Goal: Task Accomplishment & Management: Complete application form

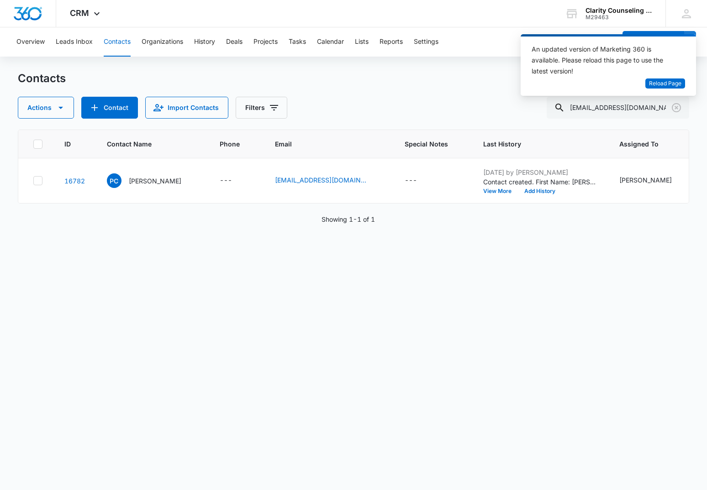
scroll to position [0, 222]
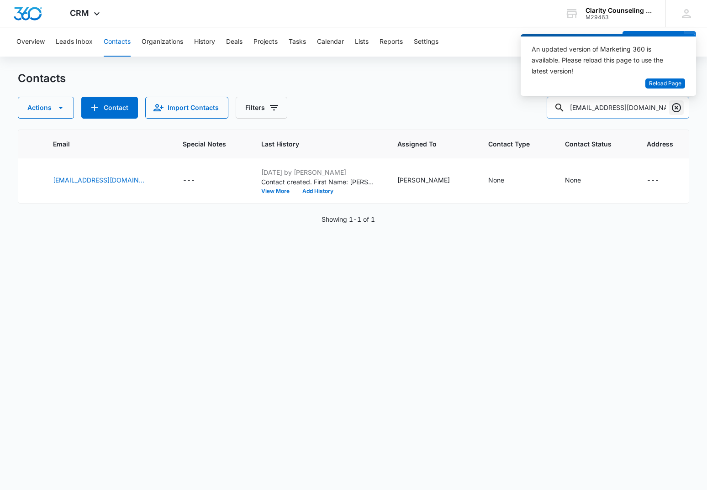
click at [674, 111] on icon "Clear" at bounding box center [676, 107] width 9 height 9
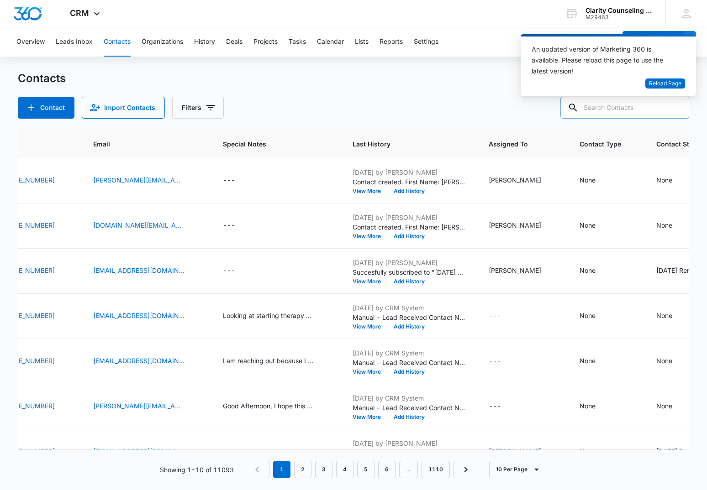
paste input "[EMAIL_ADDRESS][DOMAIN_NAME]"
type input "[EMAIL_ADDRESS][DOMAIN_NAME]"
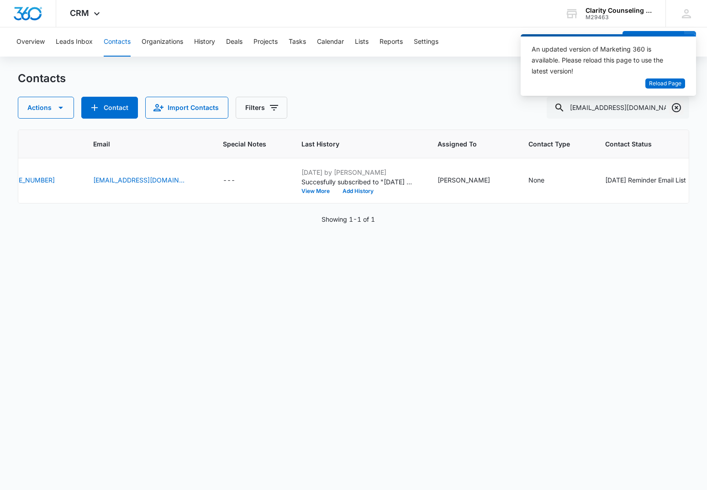
click at [676, 108] on icon "Clear" at bounding box center [676, 107] width 9 height 9
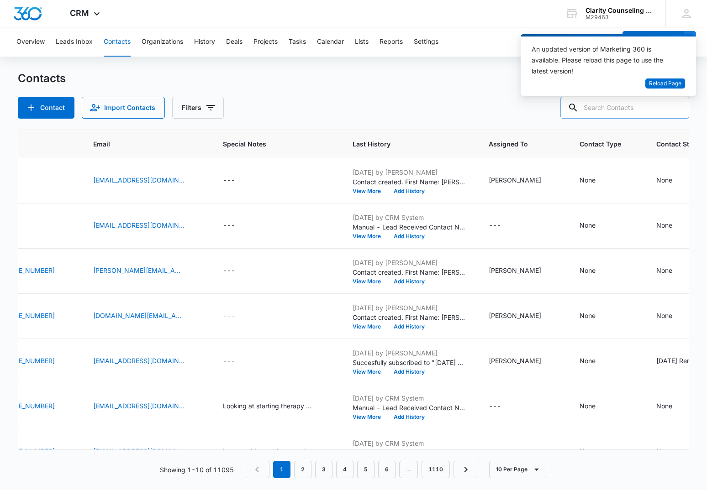
paste input "[EMAIL_ADDRESS][DOMAIN_NAME]"
type input "[EMAIL_ADDRESS][DOMAIN_NAME]"
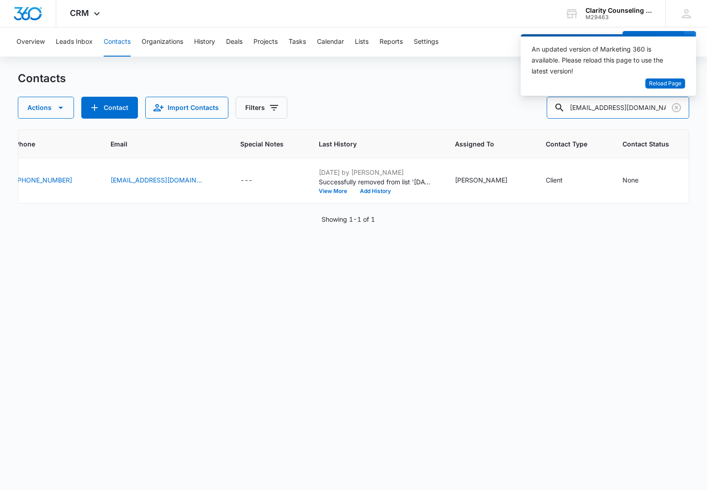
scroll to position [0, 0]
click at [622, 185] on div "None" at bounding box center [630, 180] width 16 height 11
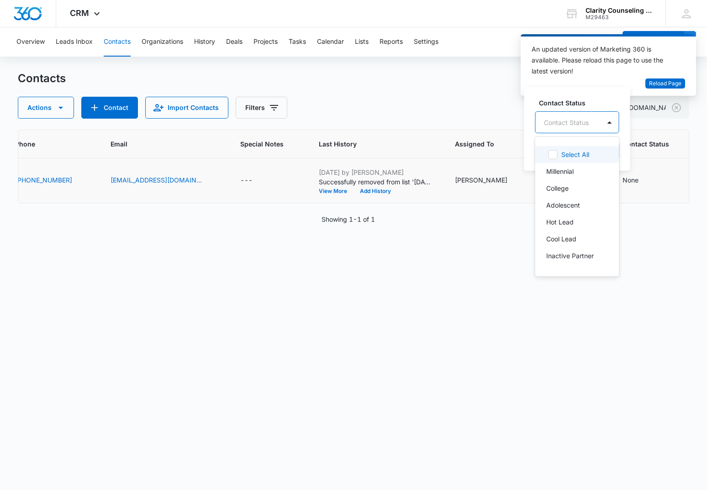
click at [594, 120] on div "Contact Status" at bounding box center [568, 122] width 65 height 21
drag, startPoint x: 573, startPoint y: 185, endPoint x: 591, endPoint y: 134, distance: 54.0
click at [574, 178] on p "[DATE] Reminder Email List" at bounding box center [576, 186] width 60 height 19
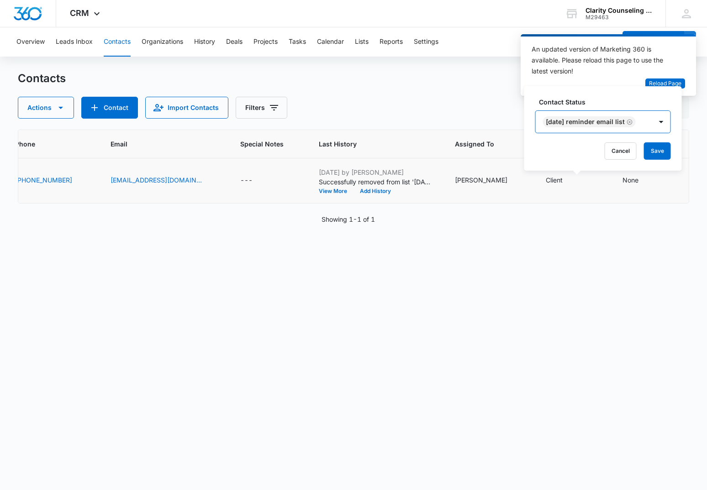
drag, startPoint x: 665, startPoint y: 125, endPoint x: 665, endPoint y: 142, distance: 16.9
click at [665, 125] on div at bounding box center [661, 122] width 15 height 15
click at [664, 156] on button "Save" at bounding box center [657, 150] width 27 height 17
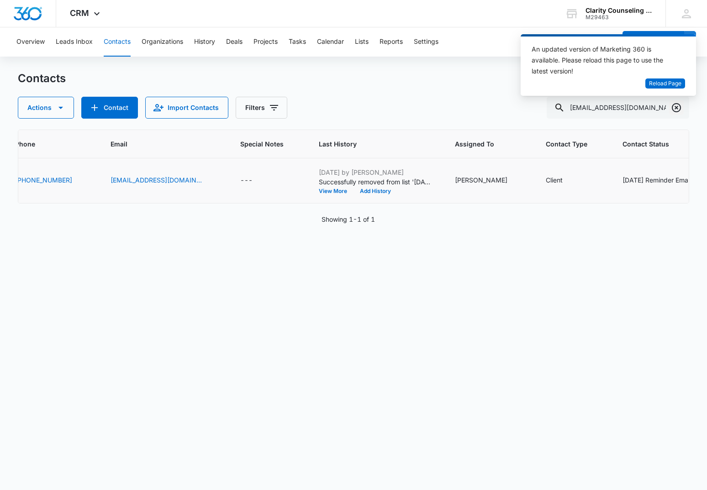
click at [679, 112] on icon "Clear" at bounding box center [676, 107] width 11 height 11
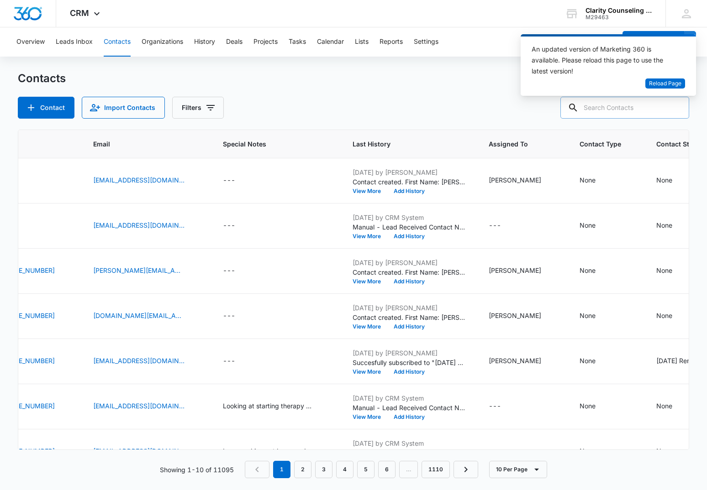
click at [643, 111] on input "text" at bounding box center [624, 108] width 129 height 22
paste input "[EMAIL_ADDRESS][DOMAIN_NAME]"
type input "[EMAIL_ADDRESS][DOMAIN_NAME]"
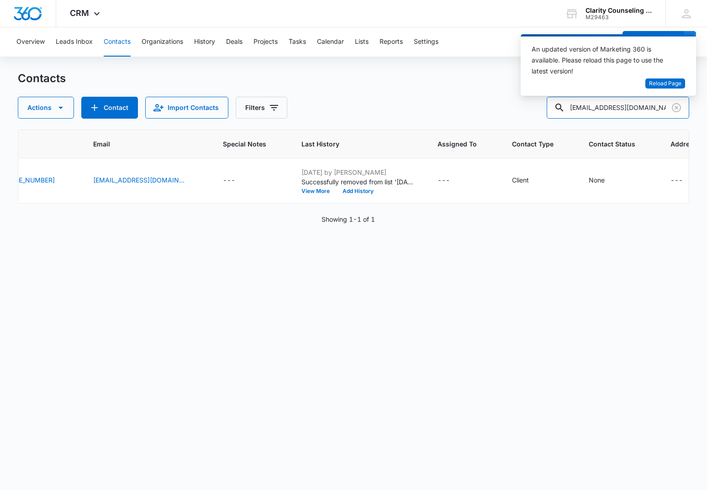
click at [663, 110] on input "[EMAIL_ADDRESS][DOMAIN_NAME]" at bounding box center [618, 108] width 142 height 22
click at [675, 108] on icon "Clear" at bounding box center [676, 107] width 11 height 11
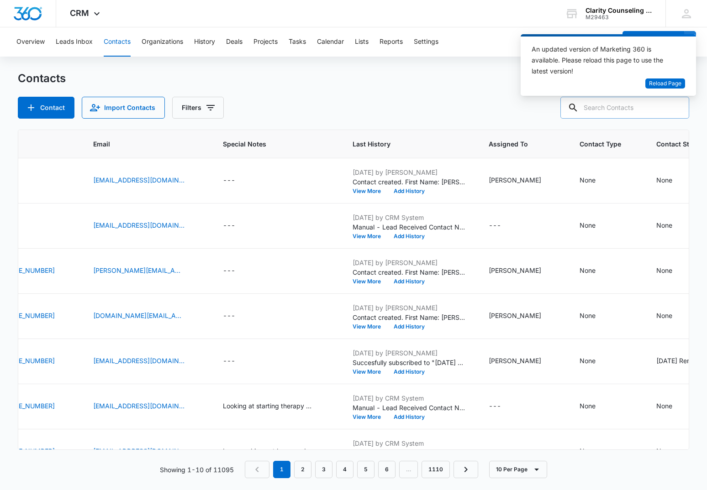
paste input "[EMAIL_ADDRESS][DOMAIN_NAME]"
type input "[EMAIL_ADDRESS][DOMAIN_NAME]"
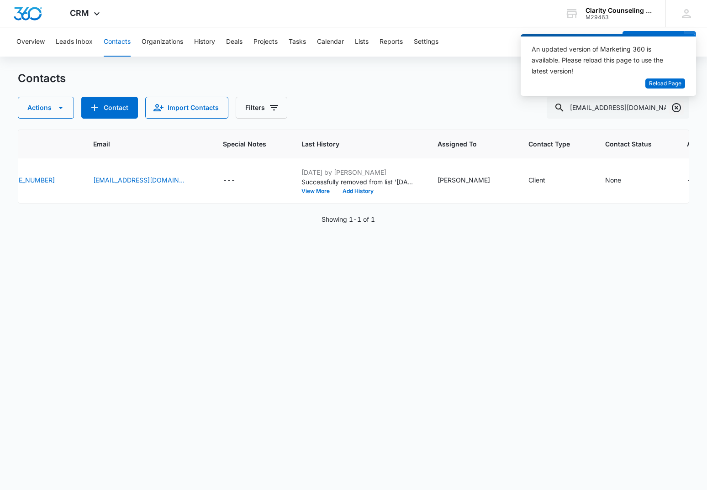
click at [677, 107] on icon "Clear" at bounding box center [676, 107] width 9 height 9
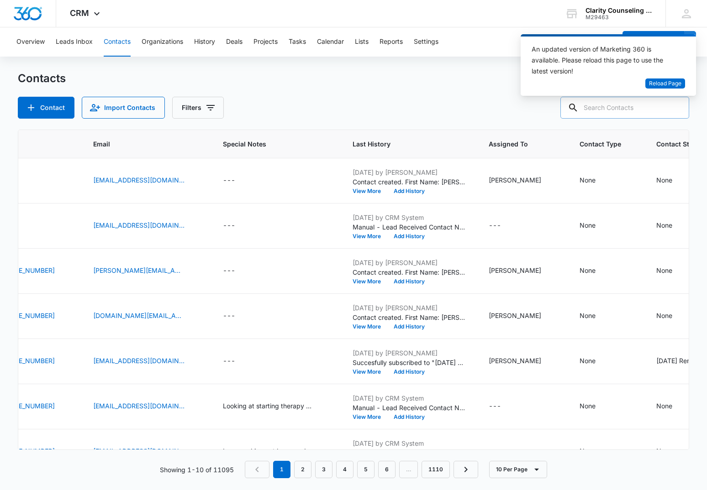
paste input "[EMAIL_ADDRESS][DOMAIN_NAME]"
type input "[EMAIL_ADDRESS][DOMAIN_NAME]"
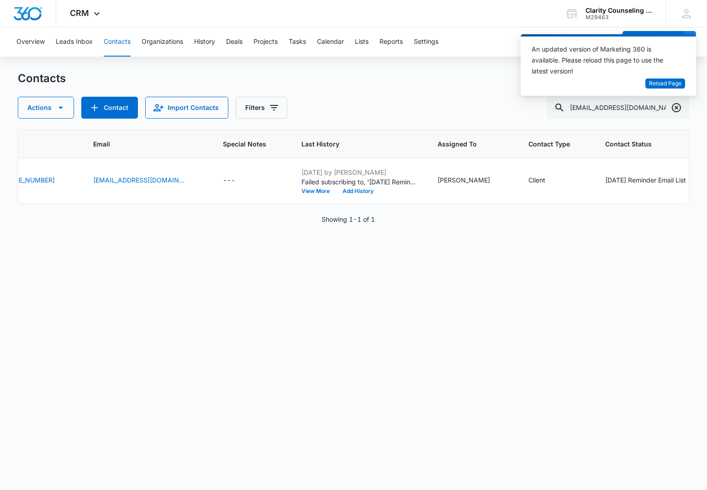
click at [674, 110] on icon "Clear" at bounding box center [676, 107] width 11 height 11
click at [674, 110] on div at bounding box center [676, 108] width 15 height 22
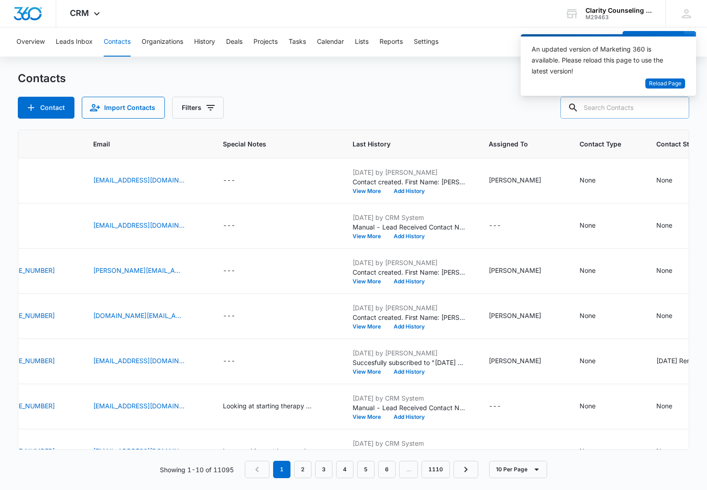
paste input "[EMAIL_ADDRESS][DOMAIN_NAME]"
type input "[EMAIL_ADDRESS][DOMAIN_NAME]"
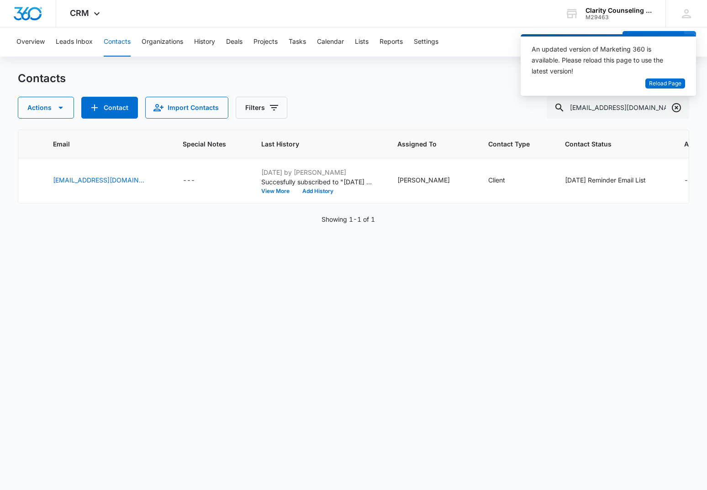
click at [676, 109] on icon "Clear" at bounding box center [676, 107] width 11 height 11
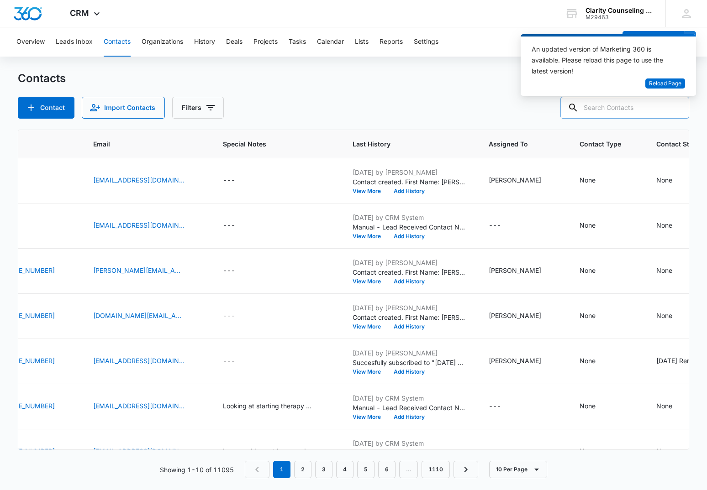
paste input "[EMAIL_ADDRESS][DOMAIN_NAME]"
type input "[EMAIL_ADDRESS][DOMAIN_NAME]"
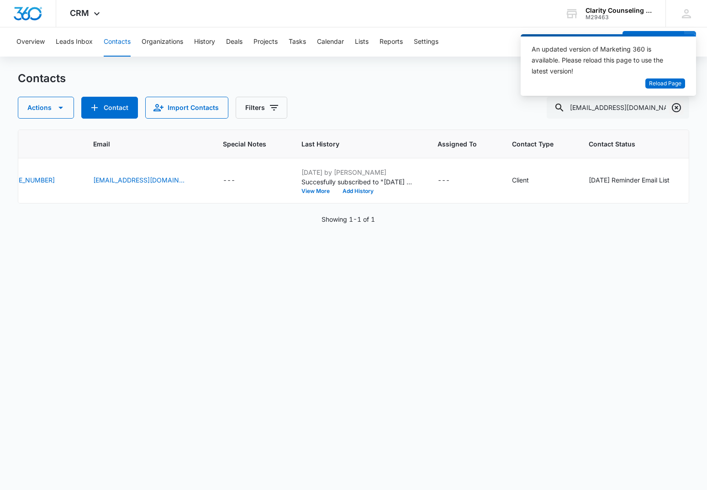
click at [674, 106] on icon "Clear" at bounding box center [676, 107] width 11 height 11
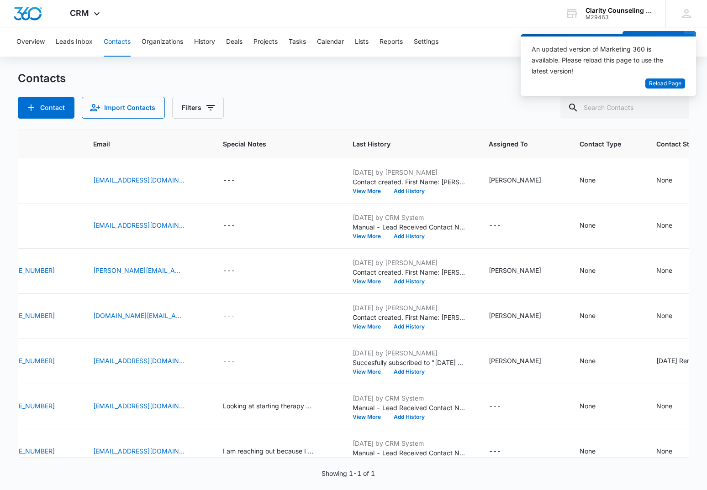
click at [674, 106] on div at bounding box center [676, 108] width 15 height 22
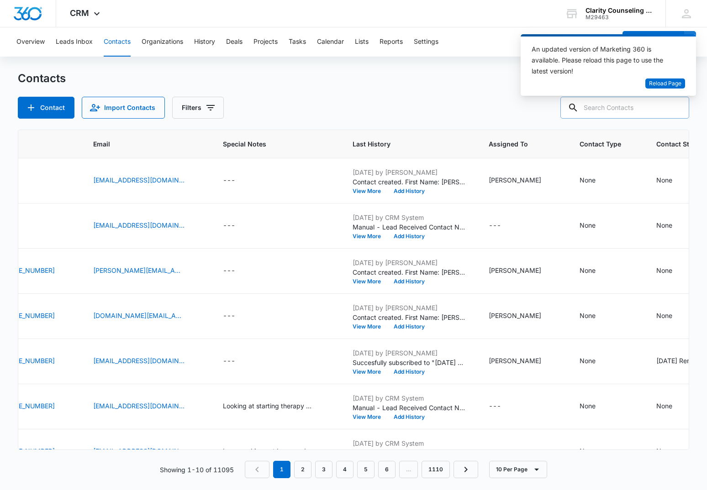
scroll to position [0, 0]
paste input "[EMAIL_ADDRESS][DOMAIN_NAME]"
type input "[EMAIL_ADDRESS][DOMAIN_NAME]"
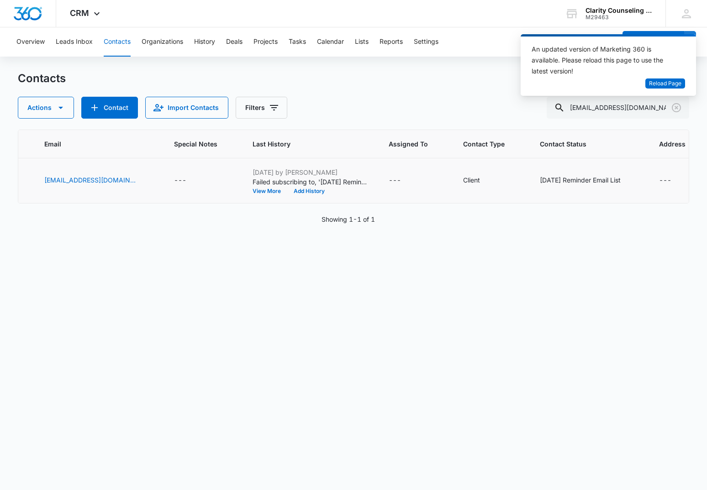
scroll to position [0, 270]
click at [677, 105] on icon "Clear" at bounding box center [676, 107] width 11 height 11
click at [677, 105] on div at bounding box center [676, 108] width 15 height 22
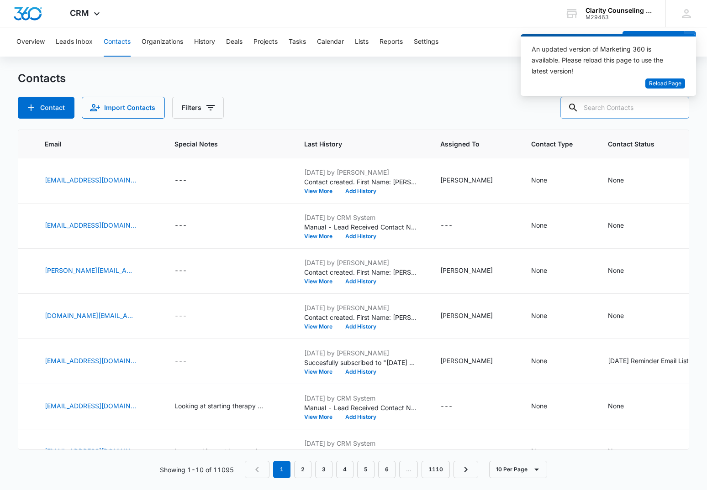
paste input "[EMAIL_ADDRESS][DOMAIN_NAME]"
type input "[EMAIL_ADDRESS][DOMAIN_NAME]"
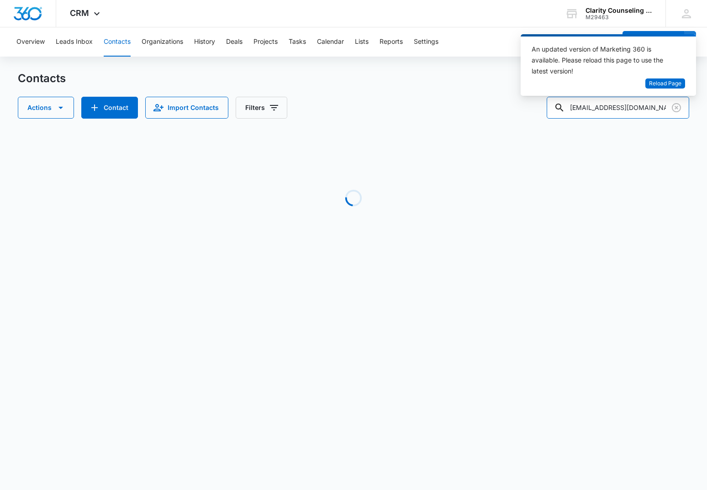
scroll to position [0, 253]
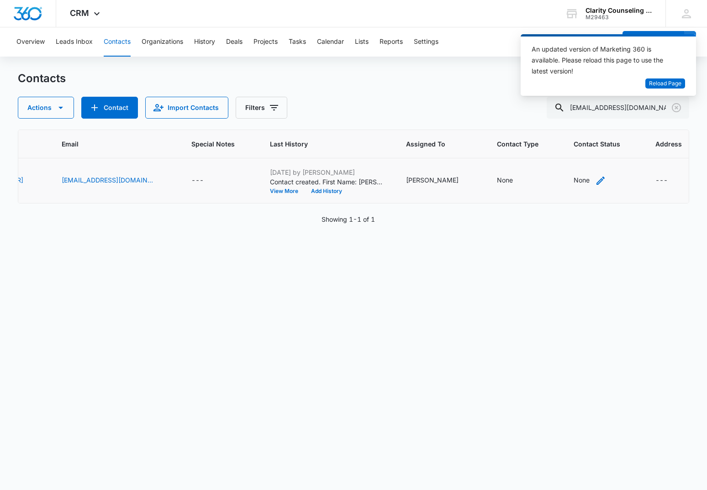
click at [574, 183] on div "None" at bounding box center [582, 180] width 16 height 10
click at [590, 123] on div "Contact Status" at bounding box center [561, 122] width 65 height 21
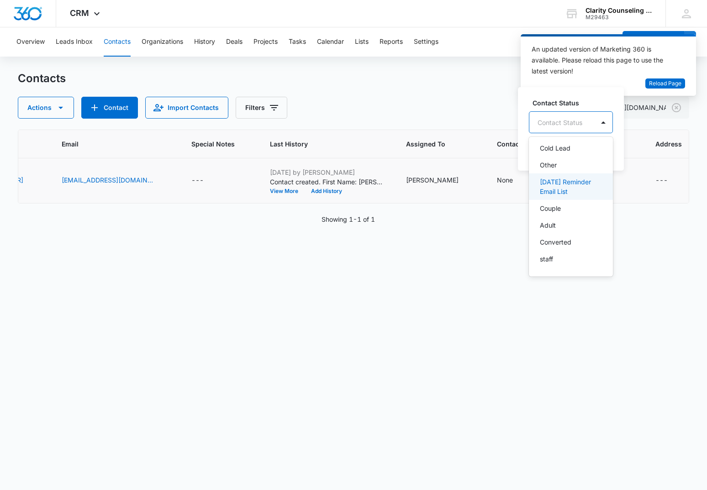
click at [577, 185] on p "[DATE] Reminder Email List" at bounding box center [570, 186] width 60 height 19
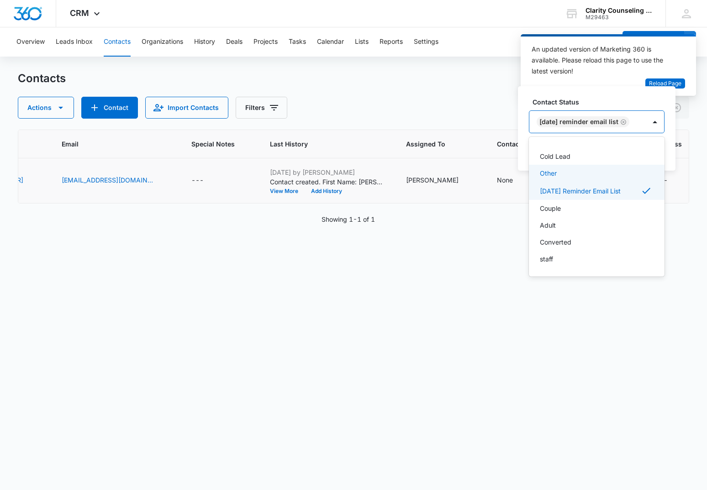
scroll to position [133, 0]
click at [659, 126] on div at bounding box center [655, 122] width 15 height 15
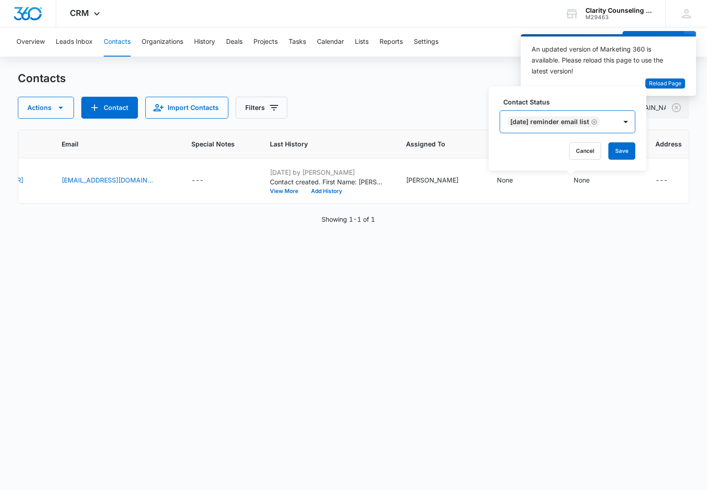
scroll to position [0, 0]
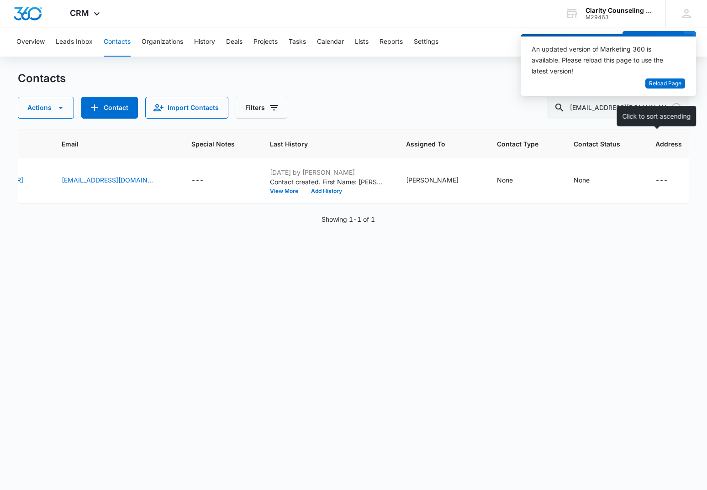
click at [659, 147] on span "Address" at bounding box center [668, 144] width 26 height 10
click at [574, 179] on div "None" at bounding box center [582, 180] width 16 height 10
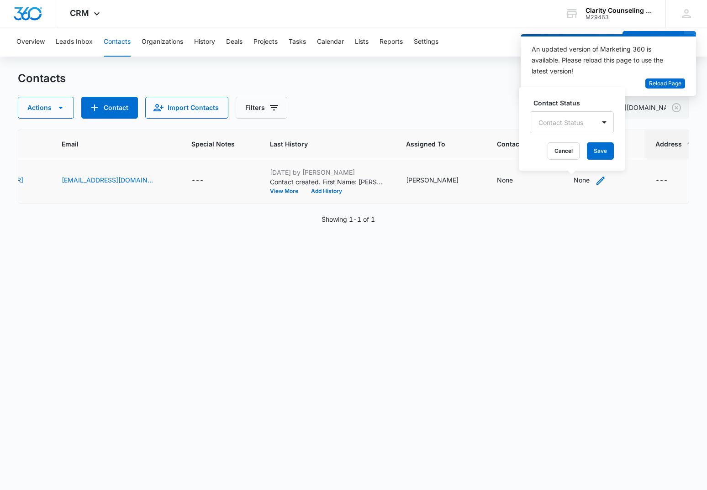
scroll to position [0, 253]
click at [583, 129] on div "Contact Status" at bounding box center [561, 122] width 65 height 21
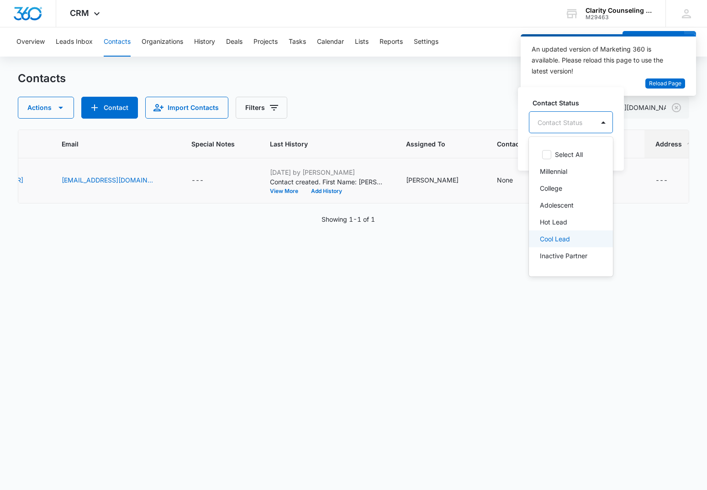
scroll to position [0, 0]
drag, startPoint x: 578, startPoint y: 195, endPoint x: 598, endPoint y: 152, distance: 47.4
click at [578, 195] on p "[DATE] Reminder Email List" at bounding box center [570, 186] width 60 height 19
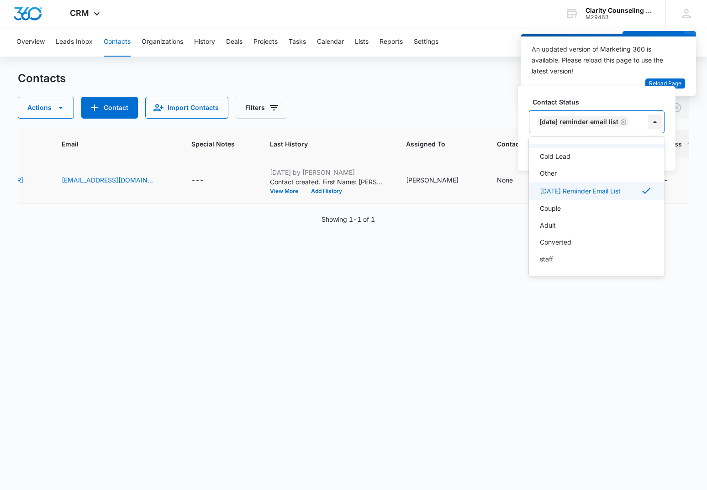
click at [656, 121] on div at bounding box center [655, 122] width 15 height 15
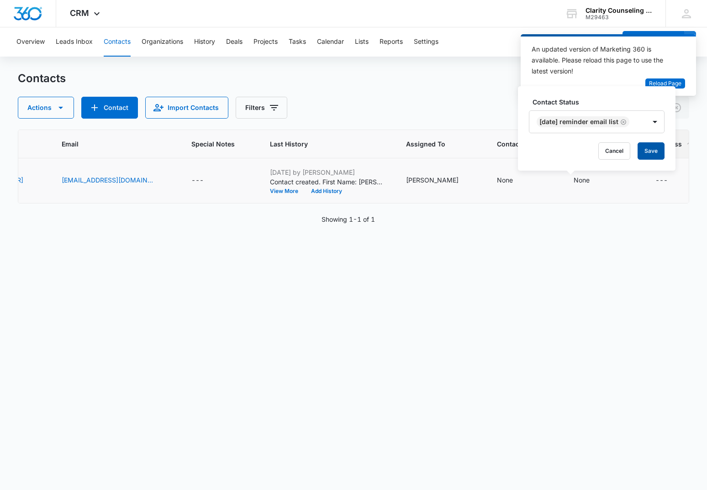
click at [651, 153] on button "Save" at bounding box center [651, 150] width 27 height 17
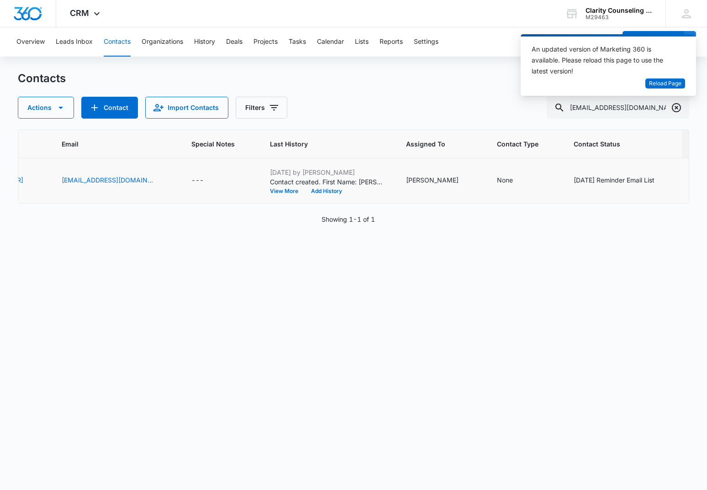
click at [676, 108] on icon "Clear" at bounding box center [676, 107] width 9 height 9
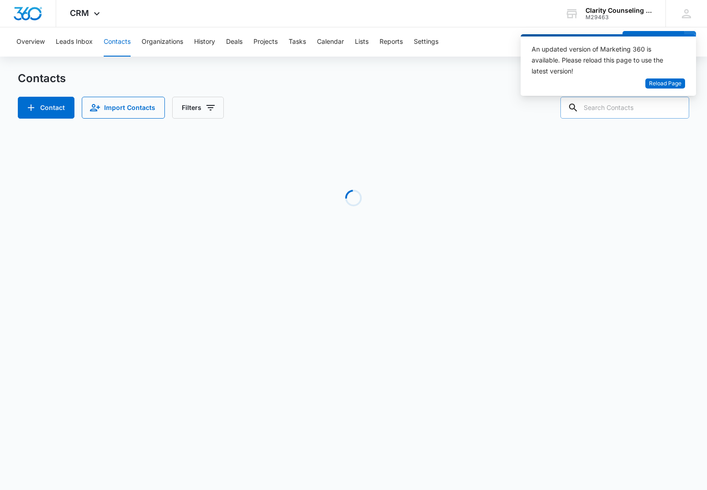
paste input "[EMAIL_ADDRESS][DOMAIN_NAME]"
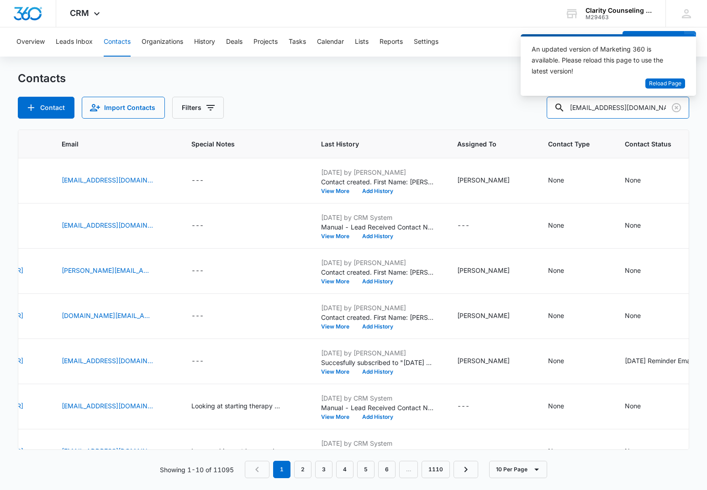
type input "[EMAIL_ADDRESS][DOMAIN_NAME]"
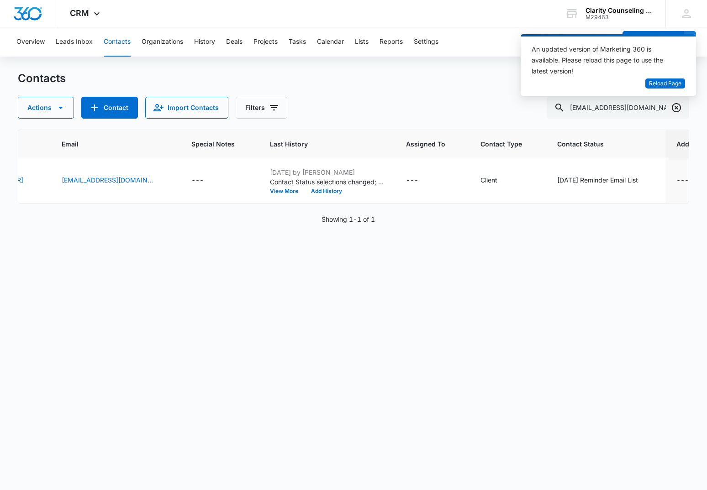
click at [676, 112] on icon "Clear" at bounding box center [676, 107] width 11 height 11
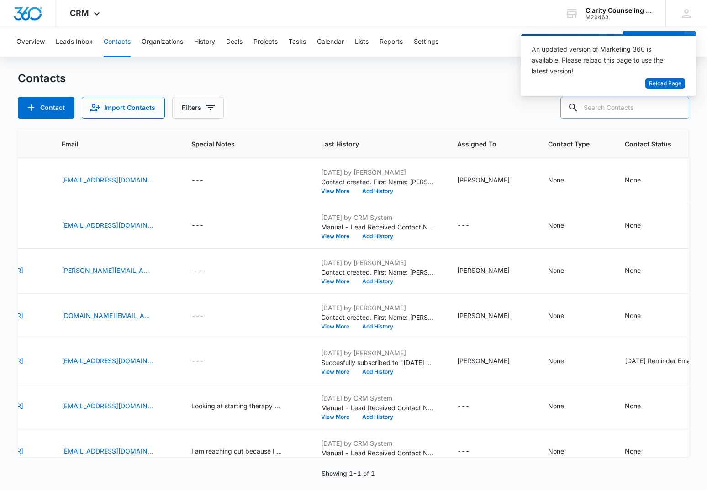
drag, startPoint x: 676, startPoint y: 112, endPoint x: 663, endPoint y: 112, distance: 13.3
click at [676, 112] on div at bounding box center [676, 108] width 15 height 22
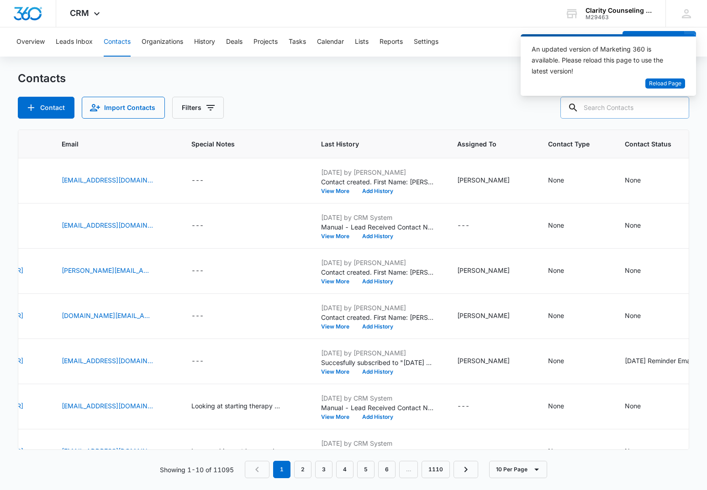
paste input "[EMAIL_ADDRESS][DOMAIN_NAME]"
type input "[EMAIL_ADDRESS][DOMAIN_NAME]"
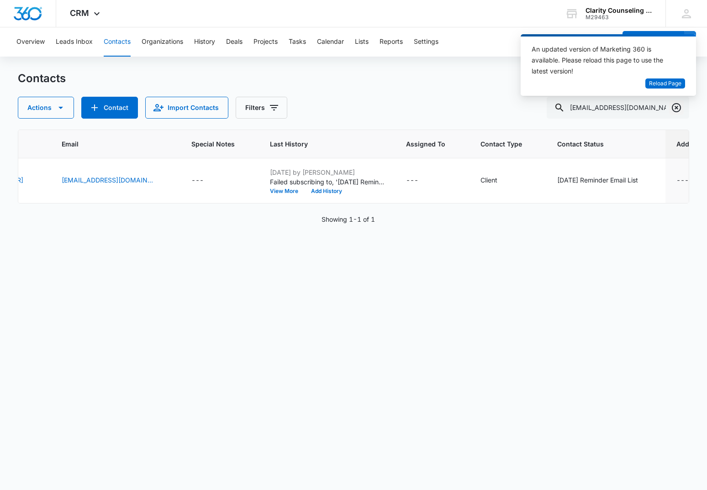
click at [680, 105] on icon "Clear" at bounding box center [676, 107] width 9 height 9
click at [680, 105] on div at bounding box center [676, 108] width 15 height 22
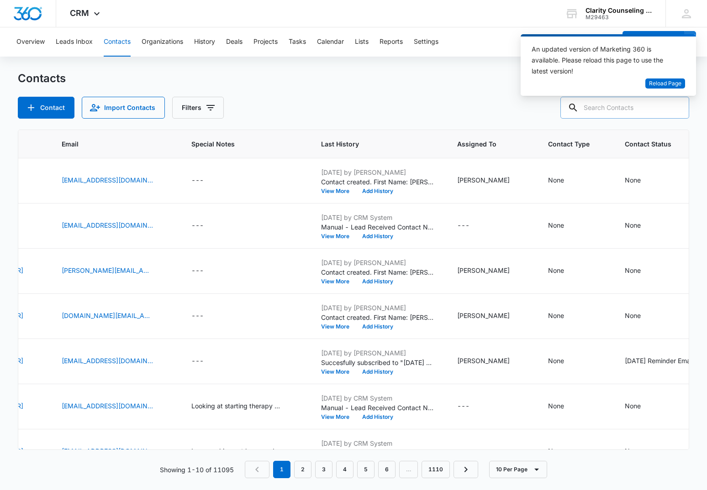
paste input "[EMAIL_ADDRESS][DOMAIN_NAME]"
type input "[EMAIL_ADDRESS][DOMAIN_NAME]"
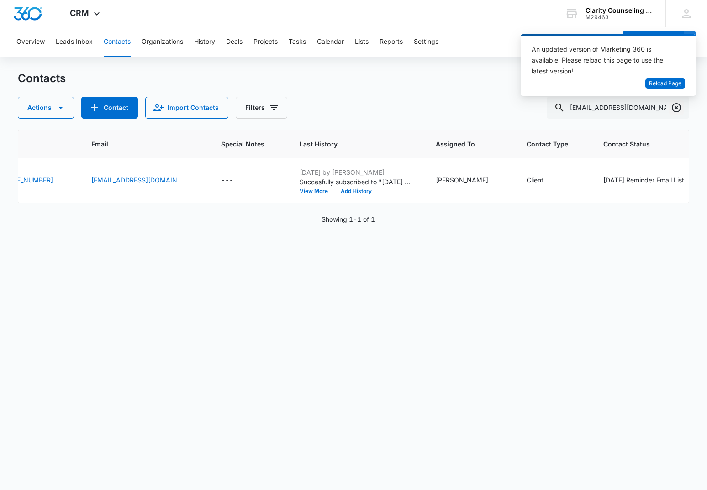
click at [674, 106] on icon "Clear" at bounding box center [676, 107] width 11 height 11
click at [674, 106] on div at bounding box center [676, 108] width 15 height 22
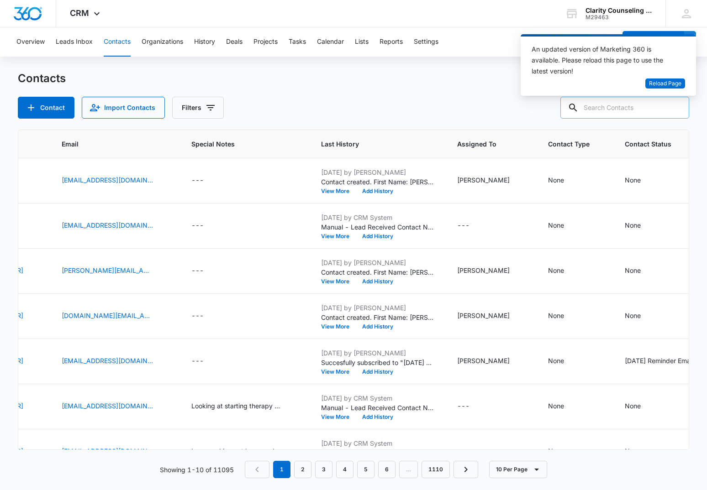
paste input "[EMAIL_ADDRESS][DOMAIN_NAME]"
type input "[EMAIL_ADDRESS][DOMAIN_NAME]"
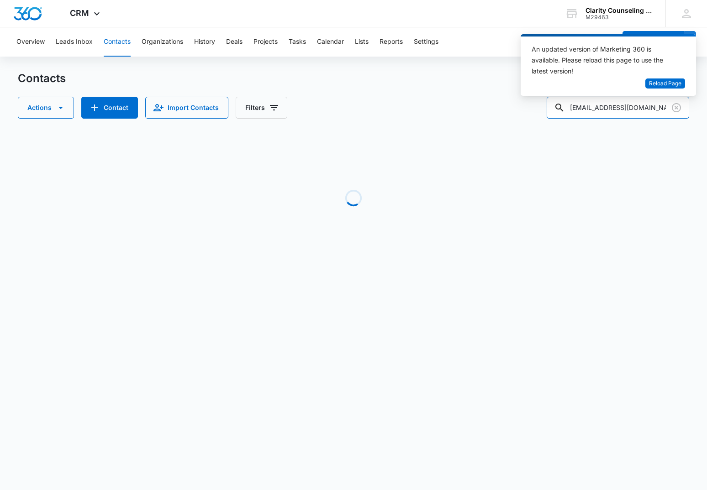
scroll to position [0, 234]
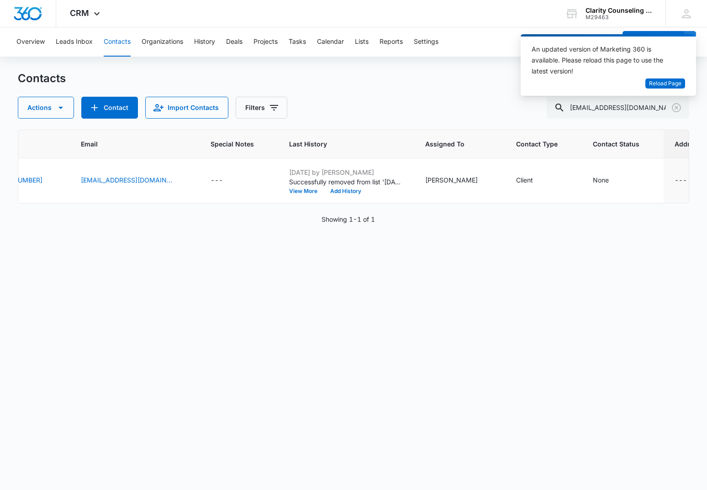
click at [674, 105] on icon "Clear" at bounding box center [676, 107] width 9 height 9
click at [674, 105] on div at bounding box center [676, 108] width 15 height 22
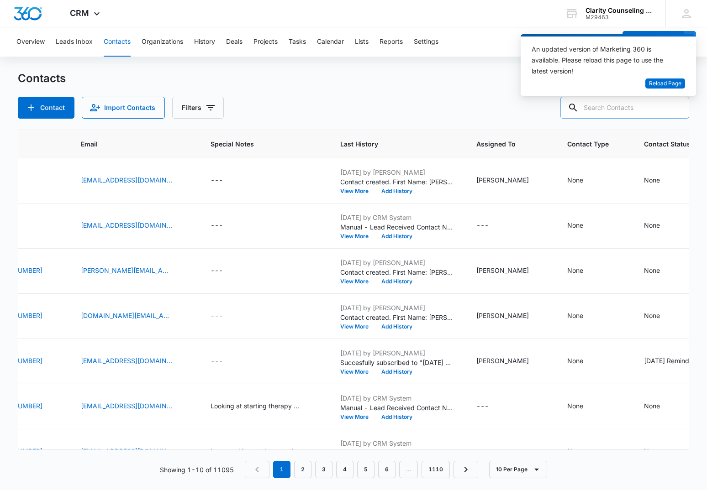
paste input "[PERSON_NAME][EMAIL_ADDRESS][DOMAIN_NAME]"
type input "[PERSON_NAME][EMAIL_ADDRESS][DOMAIN_NAME]"
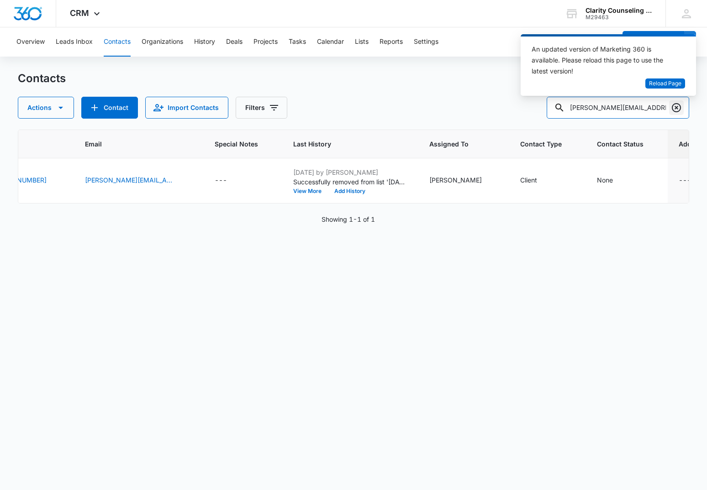
scroll to position [0, 0]
click at [680, 108] on icon "Clear" at bounding box center [676, 107] width 11 height 11
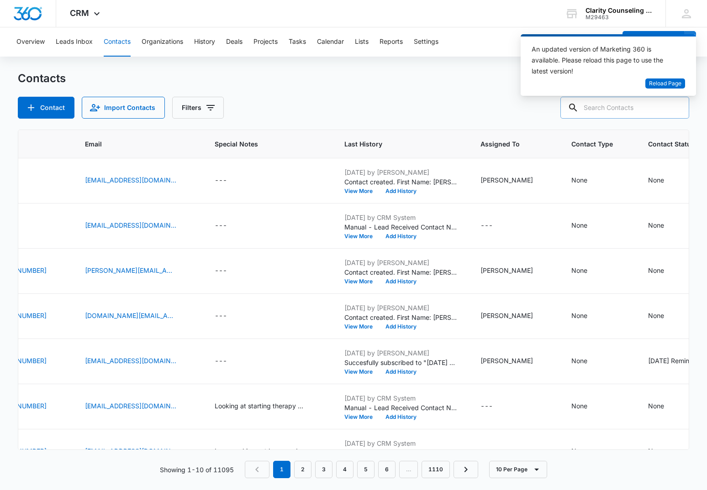
scroll to position [0, 0]
paste input "[PERSON_NAME][EMAIL_ADDRESS][DOMAIN_NAME]"
type input "[PERSON_NAME][EMAIL_ADDRESS][DOMAIN_NAME]"
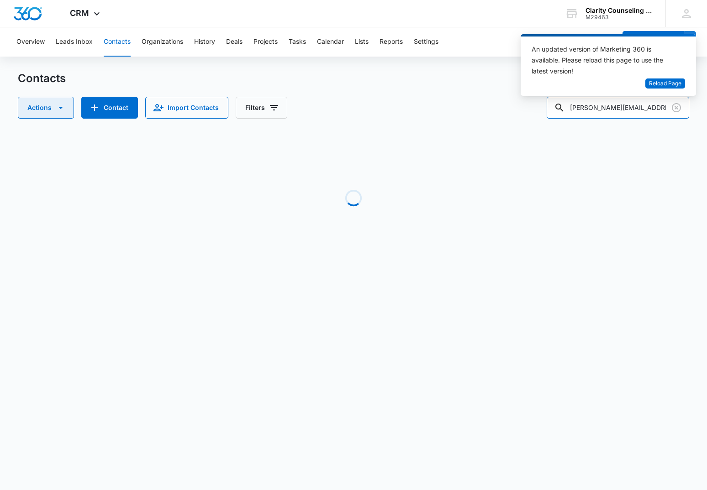
scroll to position [0, 38]
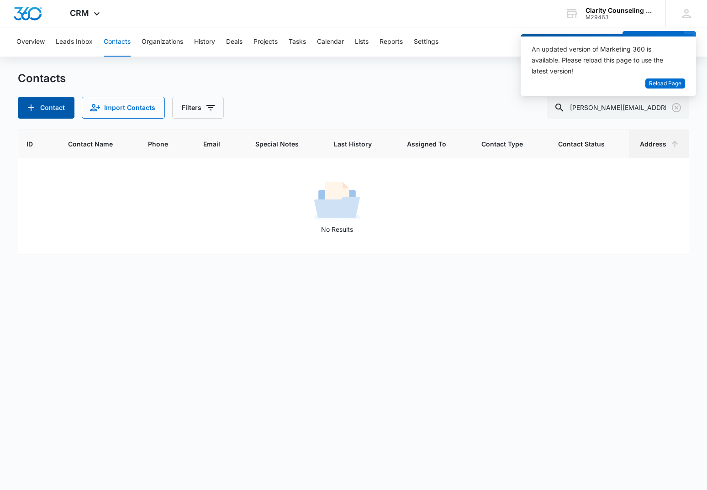
click at [46, 109] on button "Contact" at bounding box center [46, 108] width 57 height 22
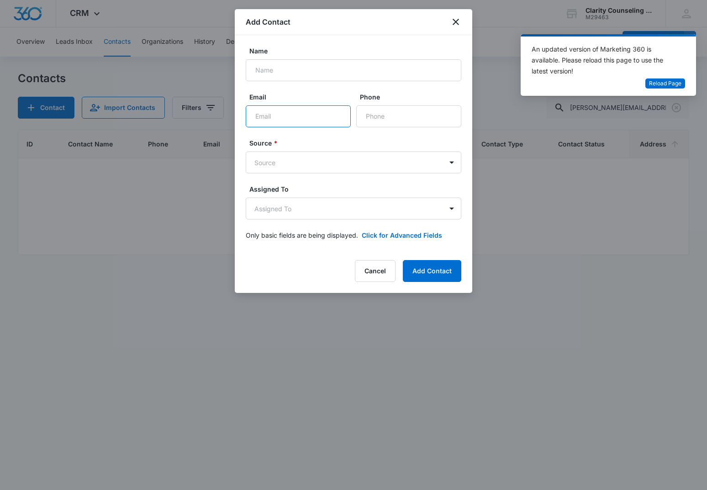
paste input "[PERSON_NAME][EMAIL_ADDRESS][DOMAIN_NAME]"
type input "[PERSON_NAME][EMAIL_ADDRESS][DOMAIN_NAME]"
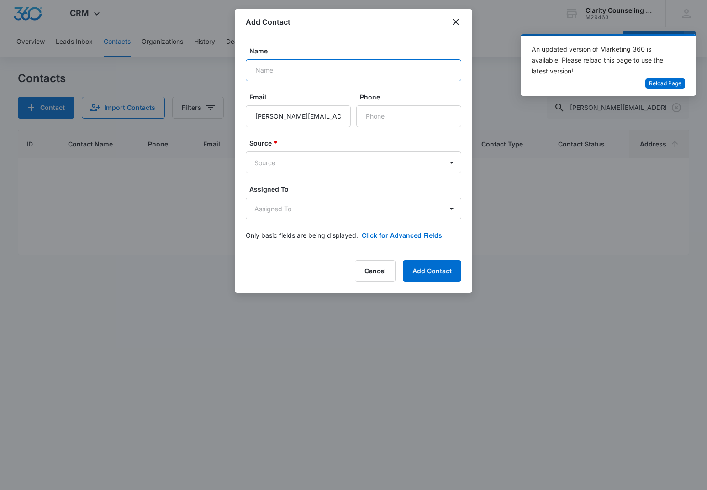
paste input "[PERSON_NAME]"
type input "[PERSON_NAME]"
paste input "[PHONE_NUMBER]"
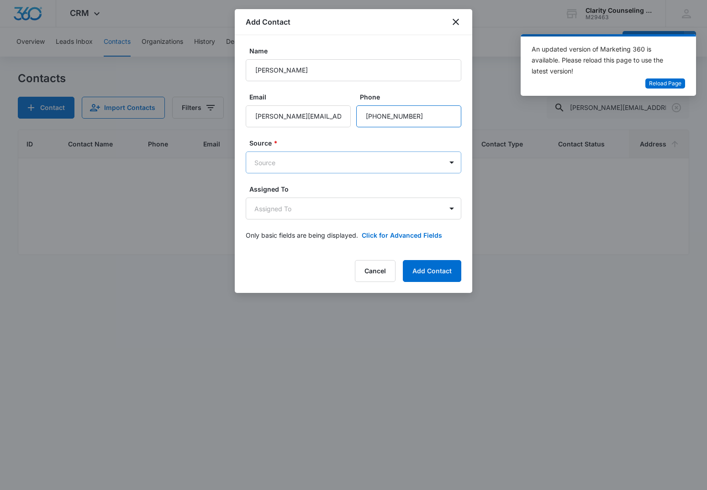
type input "[PHONE_NUMBER]"
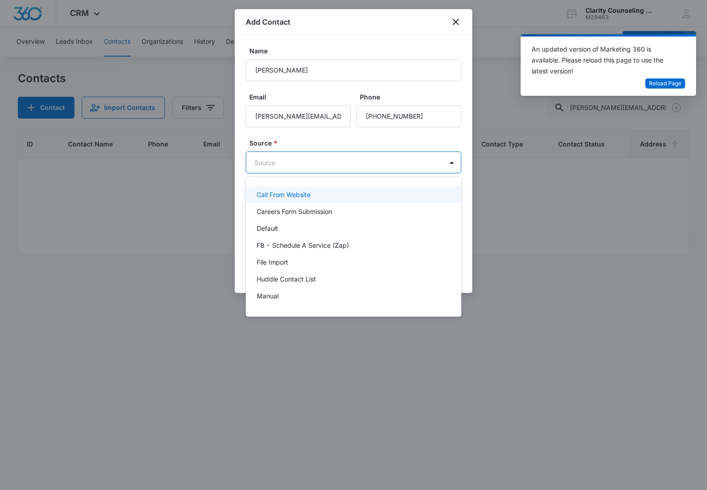
click at [333, 159] on body "CRM Apps Reputation Websites Forms CRM Email Social Content Ads Intelligence Fi…" at bounding box center [353, 245] width 707 height 490
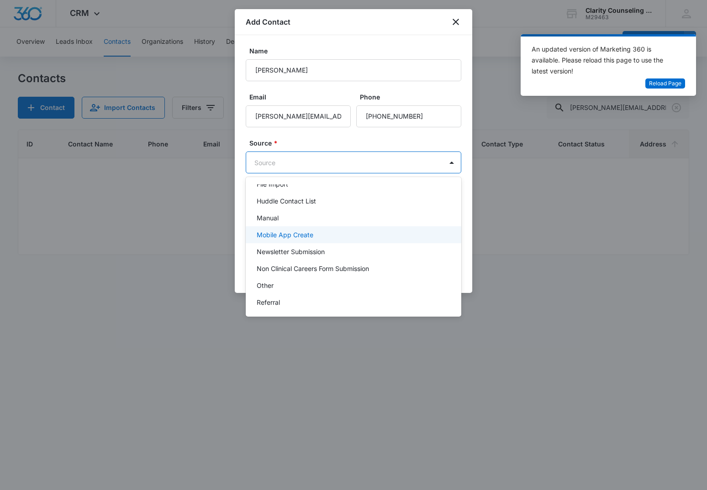
scroll to position [115, 0]
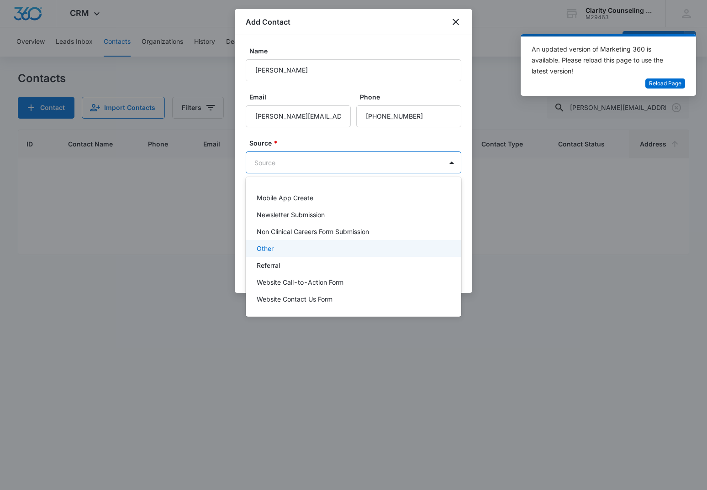
click at [267, 247] on p "Other" at bounding box center [265, 249] width 17 height 10
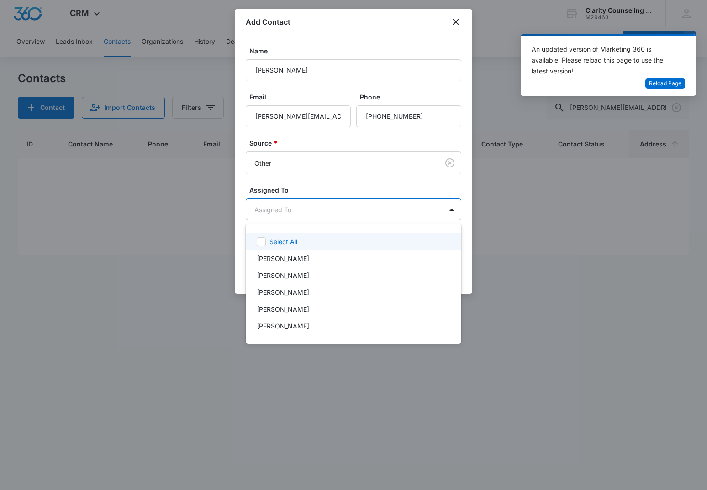
click at [272, 212] on body "CRM Apps Reputation Websites Forms CRM Email Social Content Ads Intelligence Fi…" at bounding box center [353, 245] width 707 height 490
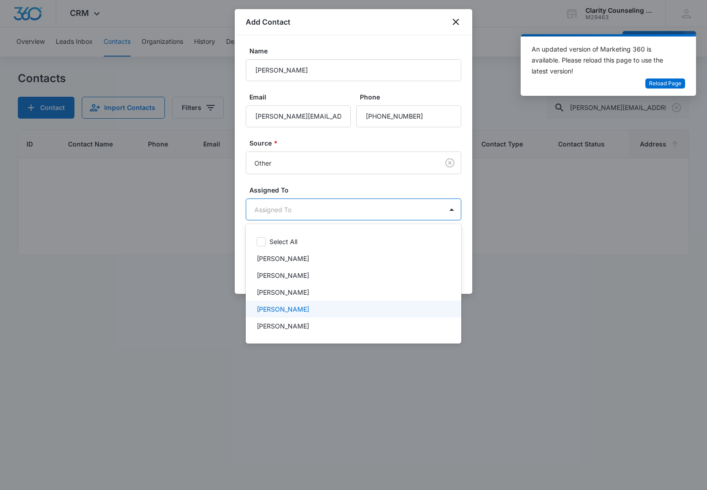
click at [297, 311] on p "[PERSON_NAME]" at bounding box center [283, 310] width 53 height 10
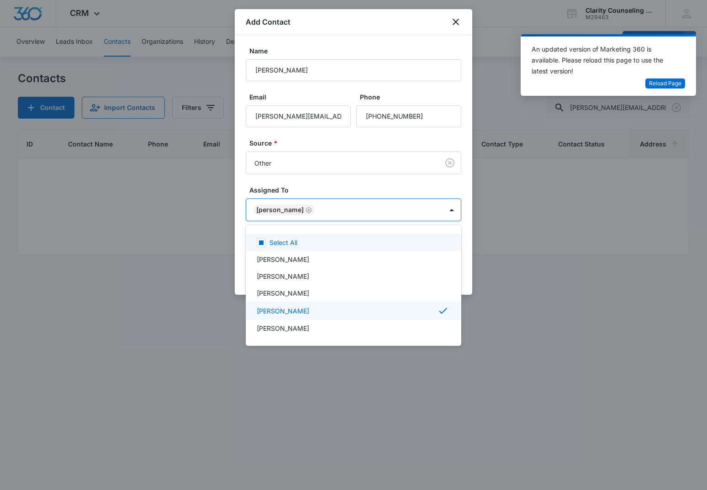
click at [346, 148] on div at bounding box center [353, 245] width 707 height 490
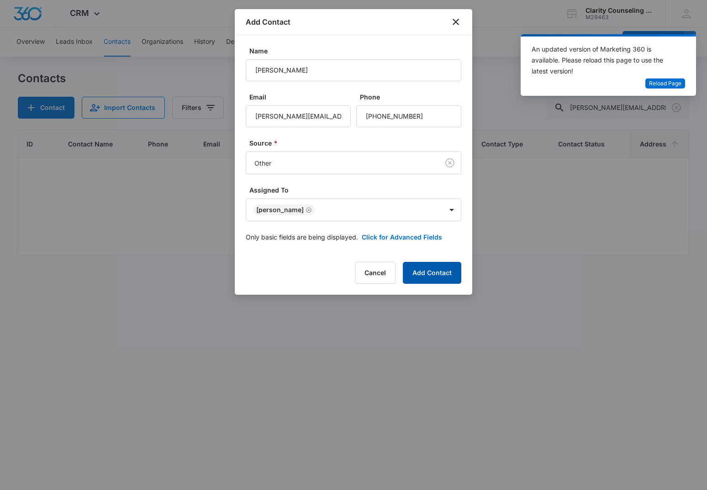
click at [444, 279] on button "Add Contact" at bounding box center [432, 273] width 58 height 22
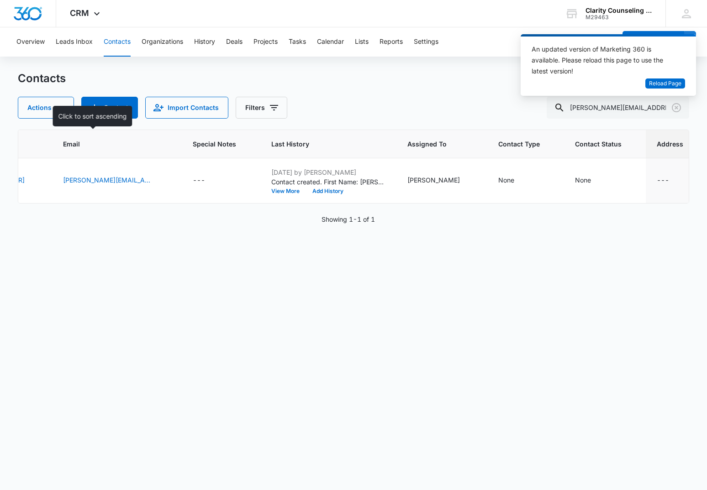
scroll to position [0, 252]
click at [672, 107] on icon "Clear" at bounding box center [676, 107] width 11 height 11
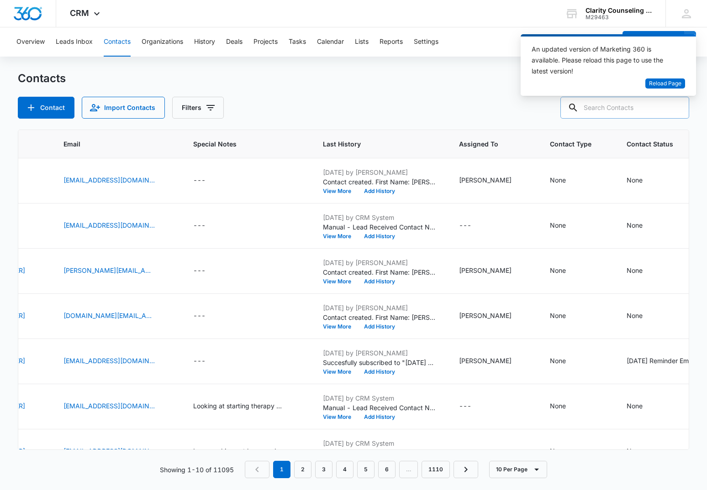
paste input "[PERSON_NAME][EMAIL_ADDRESS][DOMAIN_NAME]"
type input "[PERSON_NAME][EMAIL_ADDRESS][DOMAIN_NAME]"
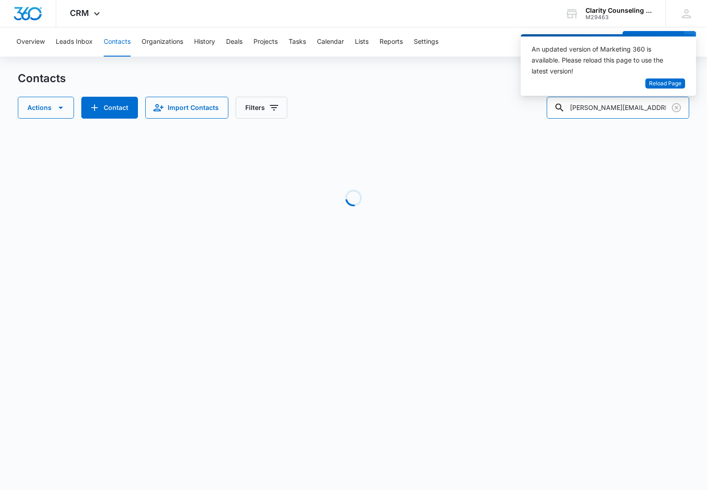
scroll to position [0, 38]
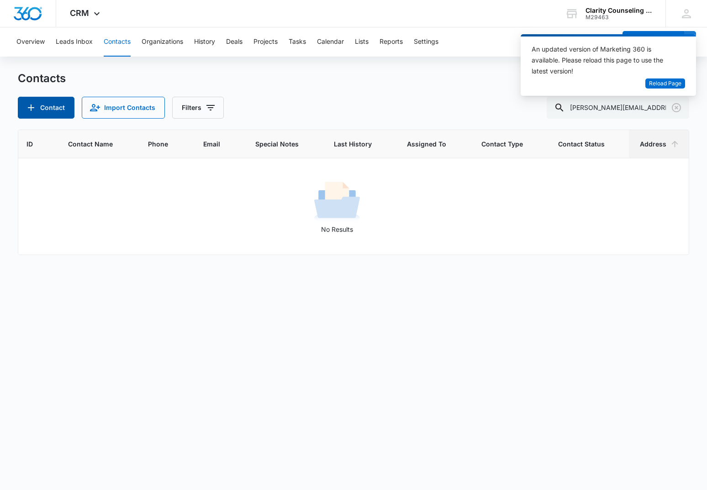
click at [71, 102] on button "Contact" at bounding box center [46, 108] width 57 height 22
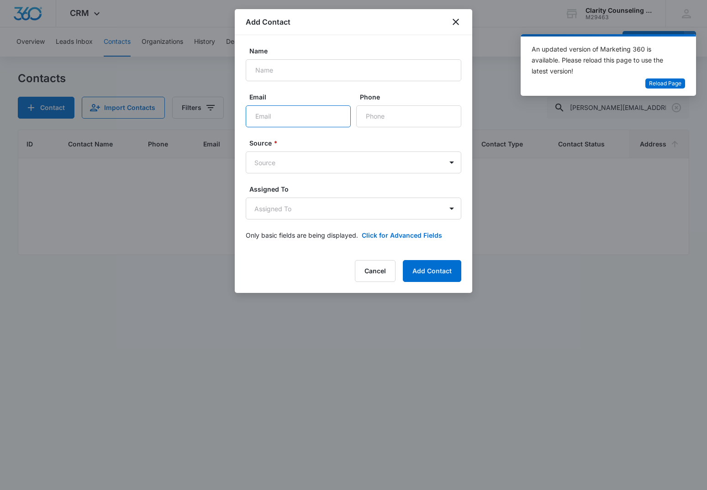
paste input "[PERSON_NAME][EMAIL_ADDRESS][DOMAIN_NAME]"
type input "[PERSON_NAME][EMAIL_ADDRESS][DOMAIN_NAME]"
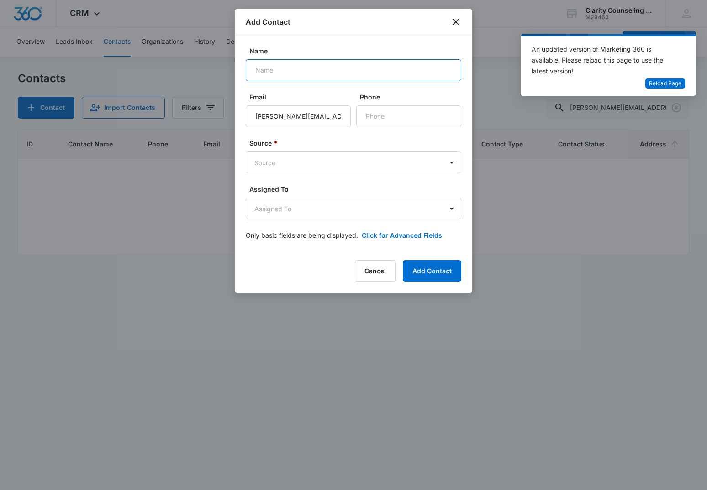
paste input "[PERSON_NAME]"
type input "[PERSON_NAME]"
paste input "[PHONE_NUMBER]"
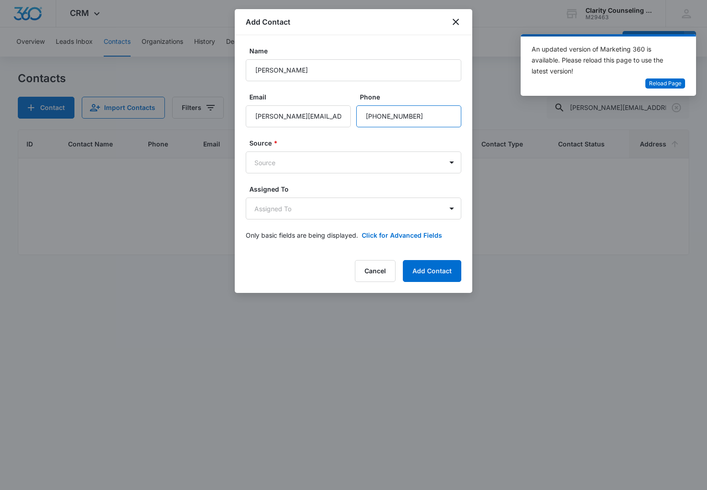
type input "[PHONE_NUMBER]"
click at [331, 149] on div "Source * Source" at bounding box center [354, 155] width 216 height 35
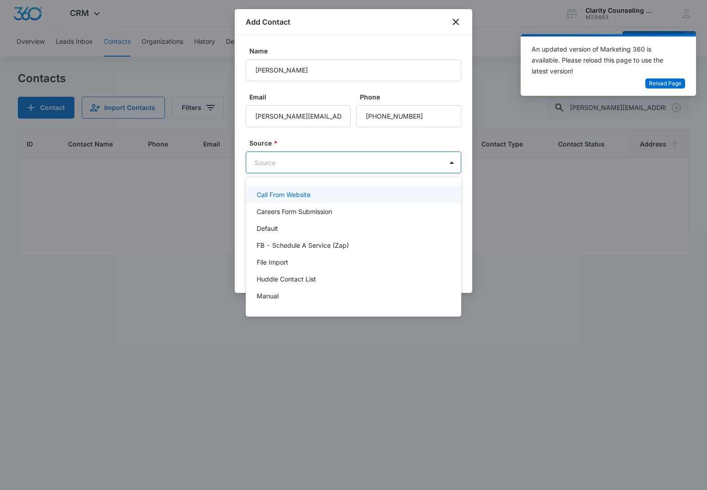
click at [326, 163] on body "CRM Apps Reputation Websites Forms CRM Email Social Content Ads Intelligence Fi…" at bounding box center [353, 245] width 707 height 490
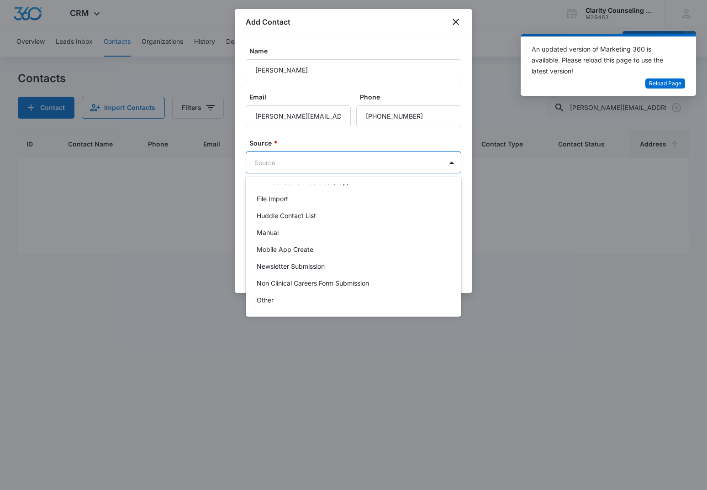
scroll to position [115, 0]
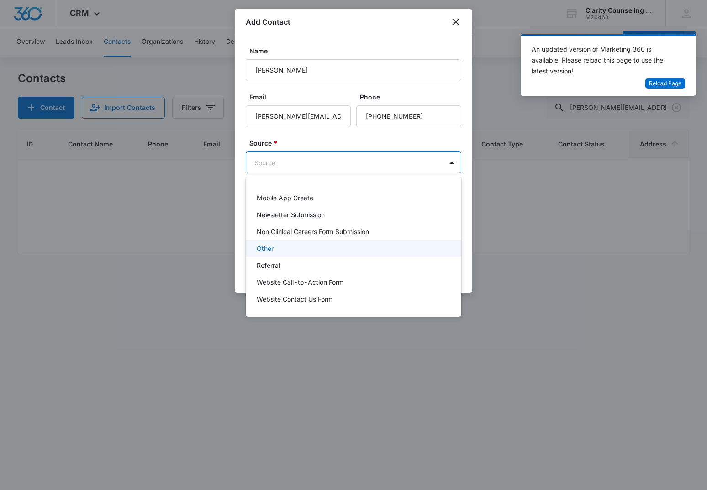
drag, startPoint x: 271, startPoint y: 245, endPoint x: 279, endPoint y: 234, distance: 12.8
click at [271, 245] on p "Other" at bounding box center [265, 249] width 17 height 10
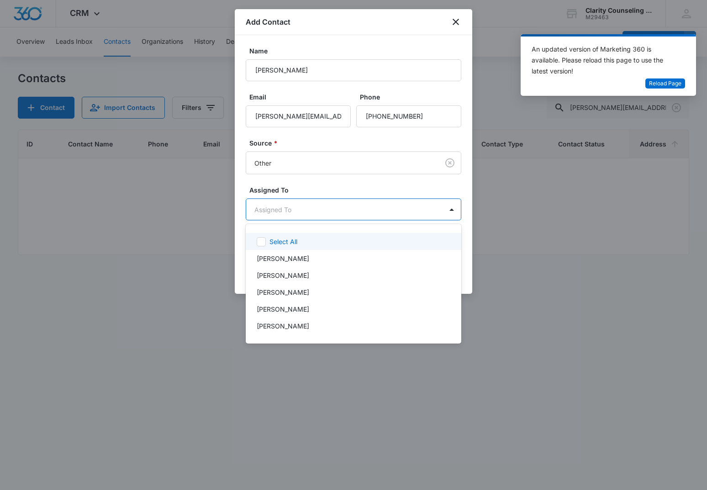
click at [294, 212] on body "CRM Apps Reputation Websites Forms CRM Email Social Content Ads Intelligence Fi…" at bounding box center [353, 245] width 707 height 490
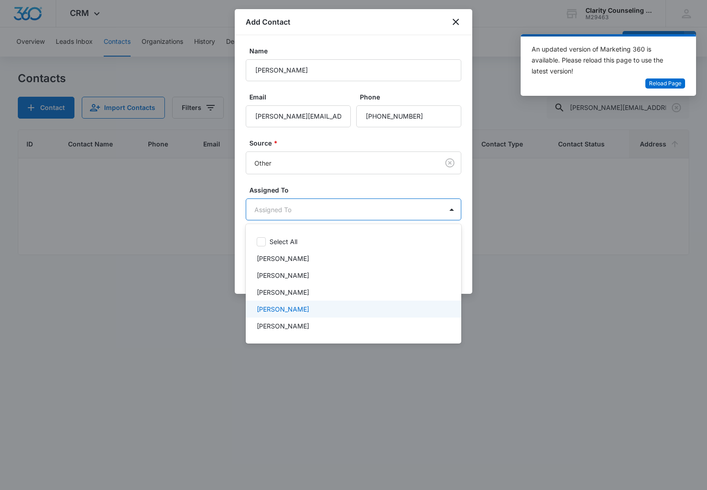
click at [296, 313] on p "[PERSON_NAME]" at bounding box center [283, 310] width 53 height 10
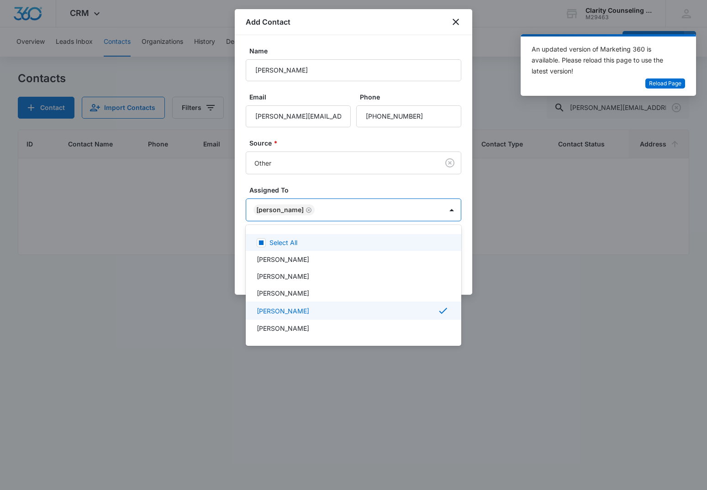
drag, startPoint x: 346, startPoint y: 168, endPoint x: 422, endPoint y: 245, distance: 108.8
click at [347, 168] on div at bounding box center [353, 245] width 707 height 490
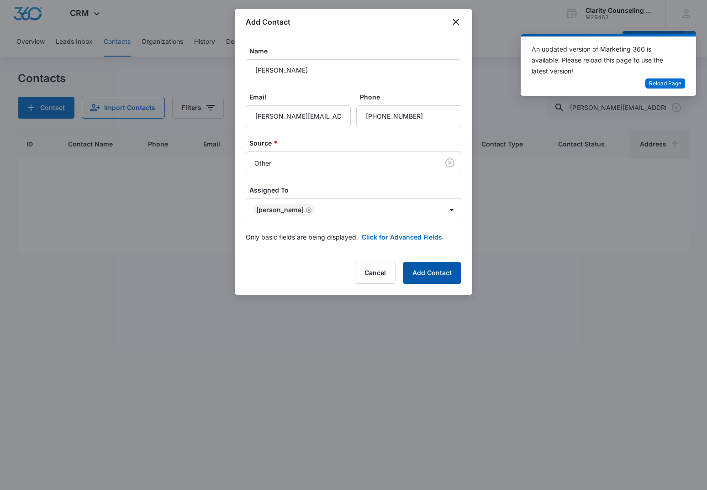
click at [441, 271] on button "Add Contact" at bounding box center [432, 273] width 58 height 22
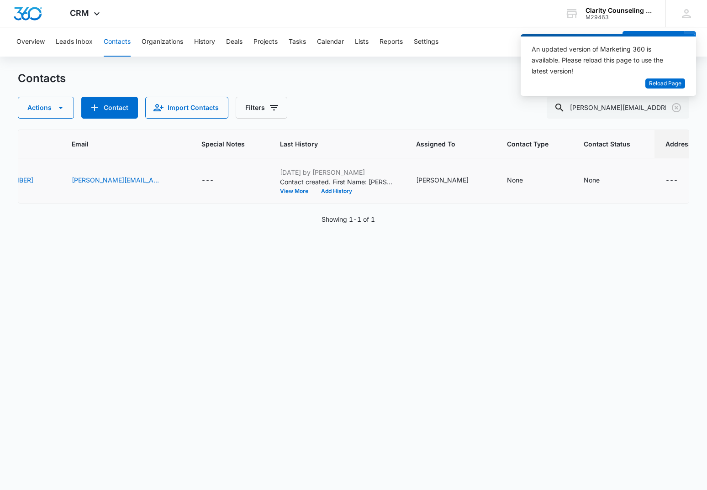
scroll to position [0, 243]
click at [585, 182] on div "None" at bounding box center [593, 180] width 16 height 10
click at [569, 119] on div at bounding box center [570, 115] width 95 height 22
click at [594, 122] on div at bounding box center [603, 122] width 18 height 21
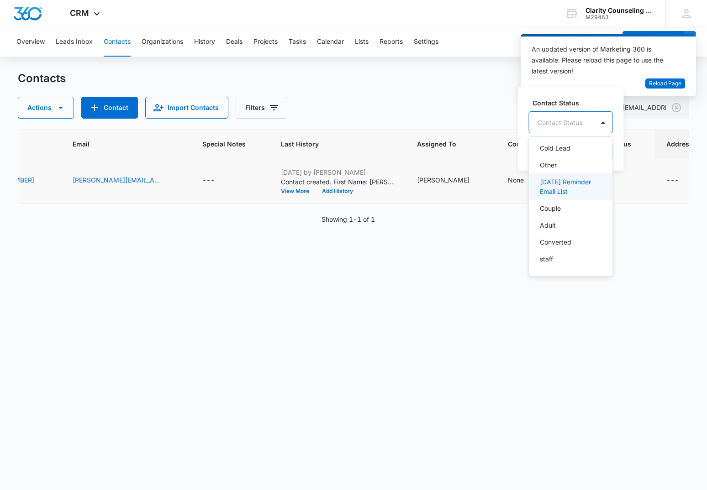
drag, startPoint x: 583, startPoint y: 191, endPoint x: 611, endPoint y: 149, distance: 50.7
click at [584, 189] on p "[DATE] Reminder Email List" at bounding box center [570, 186] width 60 height 19
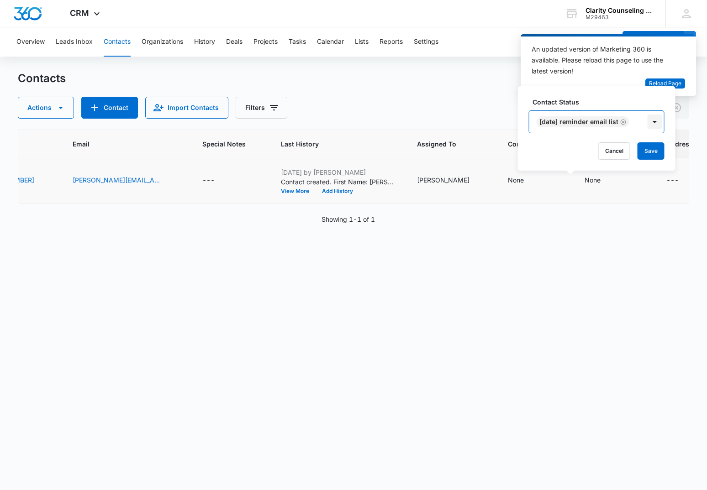
click at [662, 126] on div at bounding box center [655, 122] width 15 height 15
drag, startPoint x: 658, startPoint y: 151, endPoint x: 619, endPoint y: 156, distance: 39.2
click at [658, 151] on button "Save" at bounding box center [651, 150] width 27 height 17
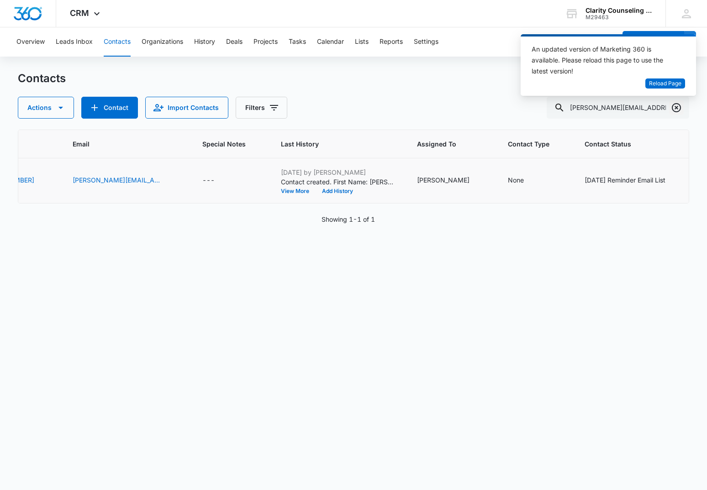
click at [675, 107] on icon "Clear" at bounding box center [676, 107] width 9 height 9
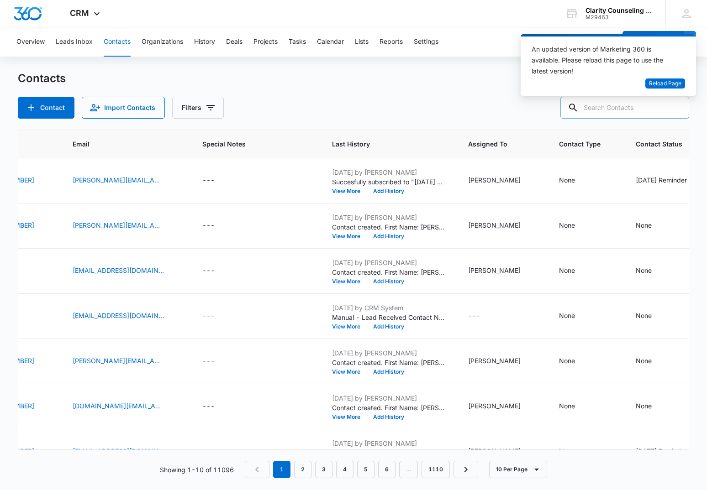
paste input "[EMAIL_ADDRESS][DOMAIN_NAME]"
type input "[EMAIL_ADDRESS][DOMAIN_NAME]"
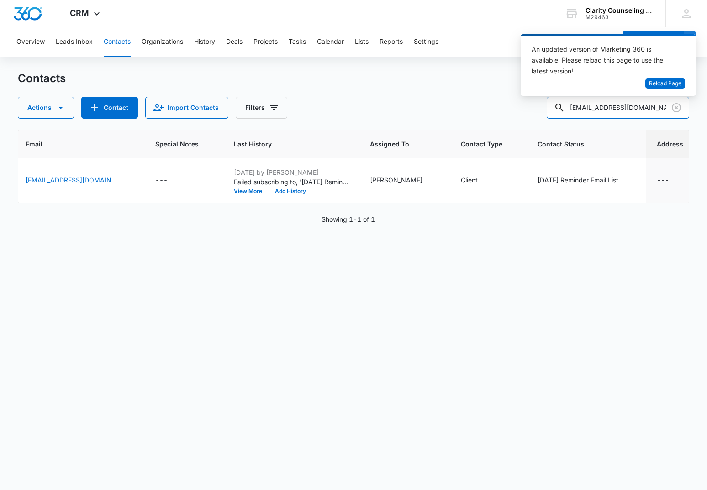
scroll to position [0, 289]
click at [675, 106] on icon "Clear" at bounding box center [676, 107] width 9 height 9
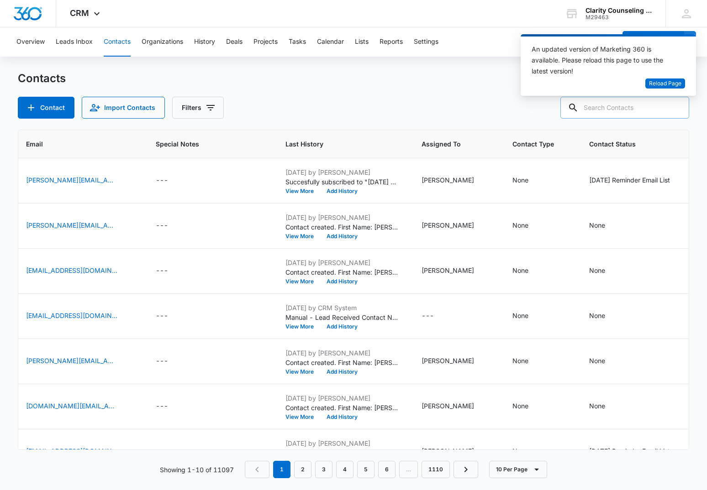
paste input "[EMAIL_ADDRESS][DOMAIN_NAME]"
type input "[EMAIL_ADDRESS][DOMAIN_NAME]"
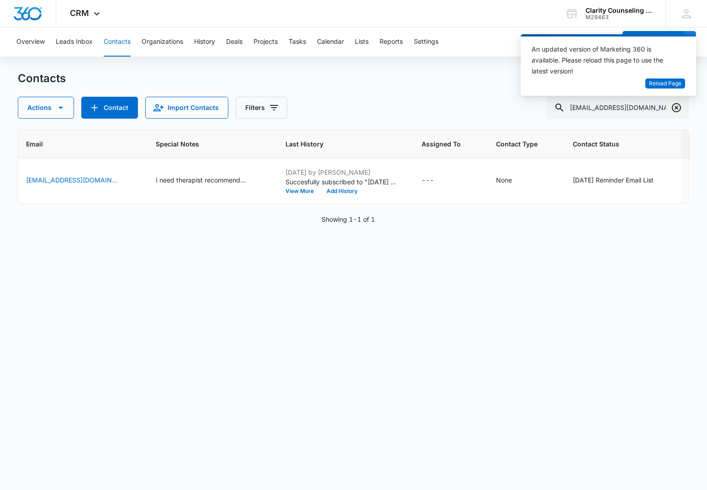
click at [676, 108] on icon "Clear" at bounding box center [676, 107] width 9 height 9
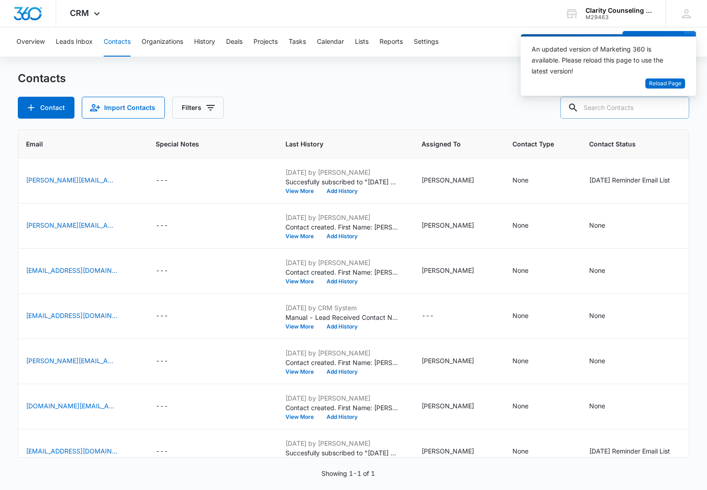
drag, startPoint x: 676, startPoint y: 108, endPoint x: 636, endPoint y: 107, distance: 40.7
click at [676, 108] on div at bounding box center [676, 108] width 15 height 22
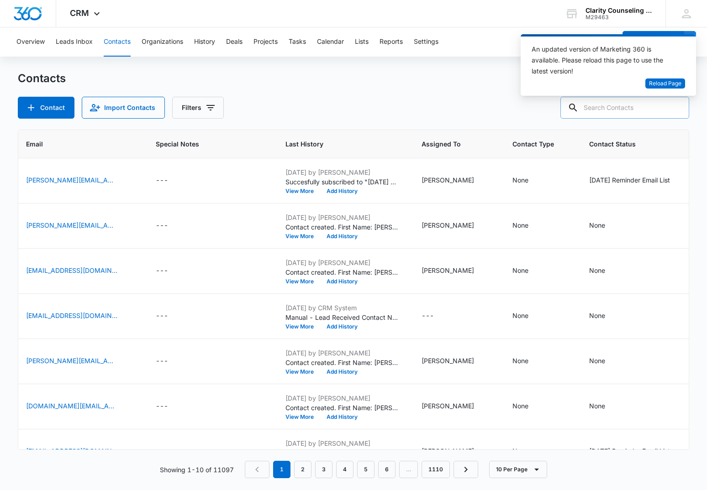
paste input "[PERSON_NAME][EMAIL_ADDRESS][DOMAIN_NAME]"
type input "[PERSON_NAME][EMAIL_ADDRESS][DOMAIN_NAME]"
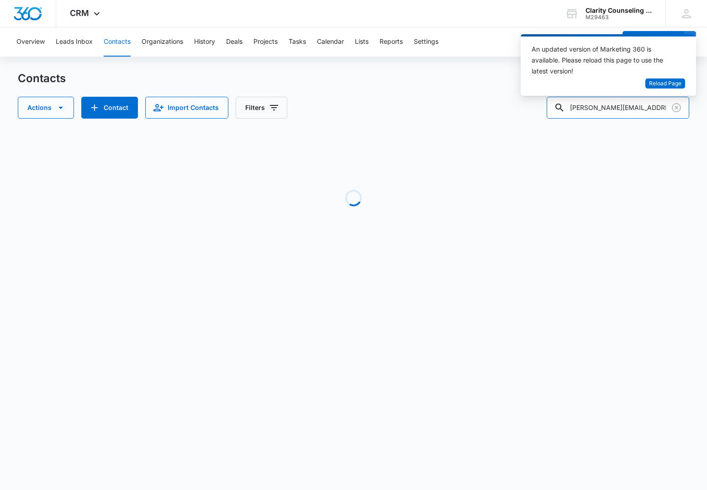
scroll to position [0, 266]
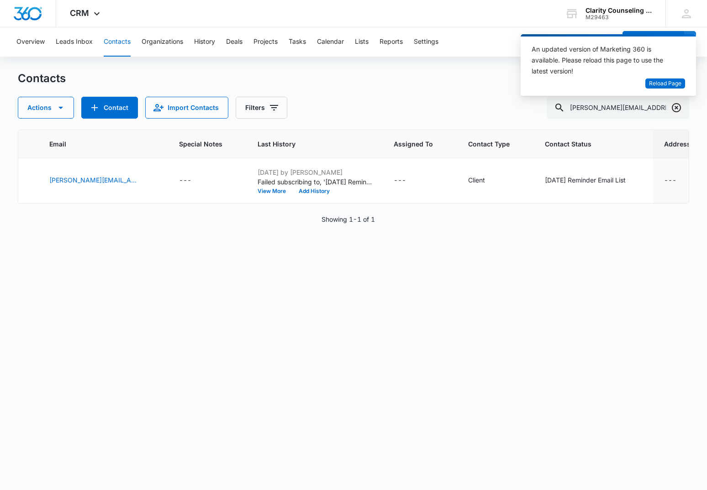
click at [676, 104] on icon "Clear" at bounding box center [676, 107] width 9 height 9
click at [676, 104] on div at bounding box center [676, 108] width 15 height 22
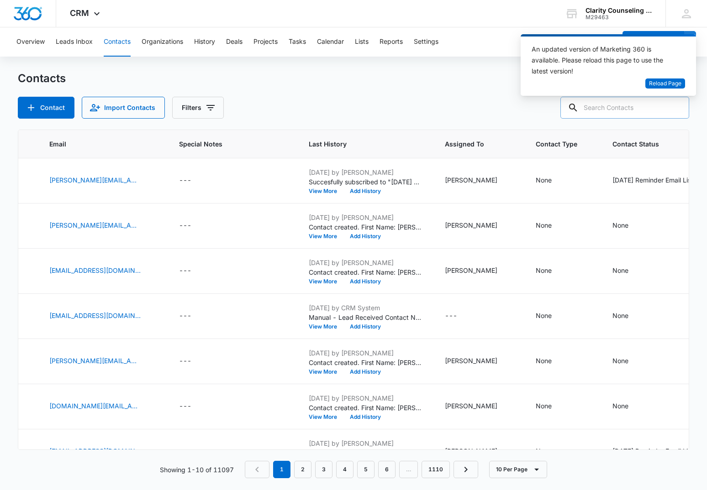
paste input "[EMAIL_ADDRESS][DOMAIN_NAME]"
type input "[EMAIL_ADDRESS][DOMAIN_NAME]"
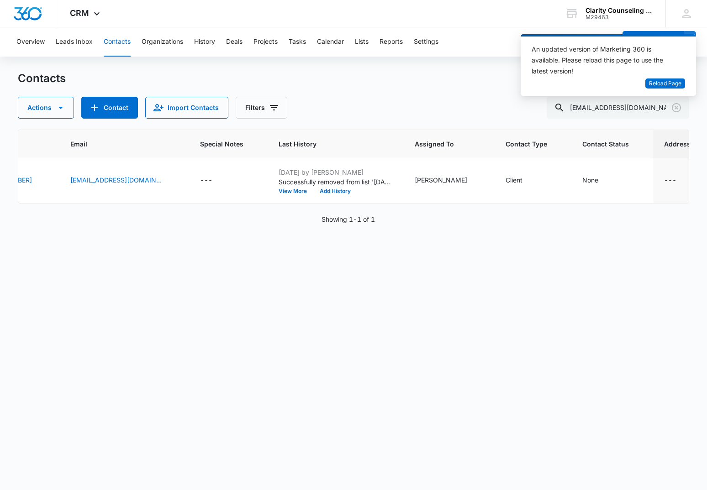
scroll to position [0, 0]
drag, startPoint x: 674, startPoint y: 108, endPoint x: 659, endPoint y: 109, distance: 14.2
click at [674, 108] on icon "Clear" at bounding box center [676, 107] width 11 height 11
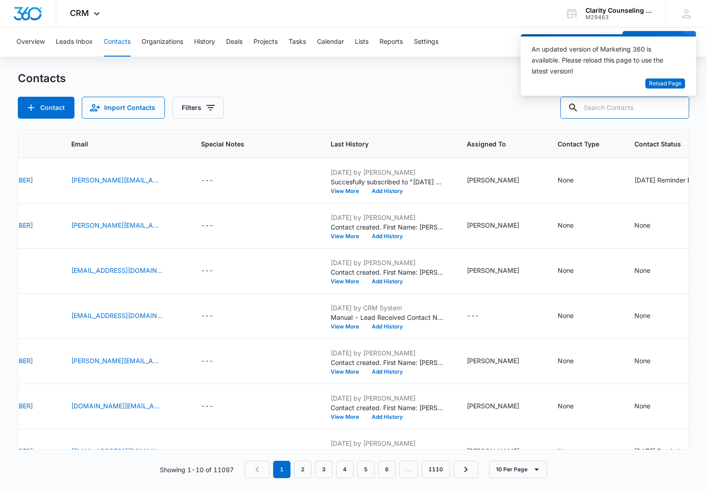
paste input "[EMAIL_ADDRESS][DOMAIN_NAME]"
type input "[EMAIL_ADDRESS][DOMAIN_NAME]"
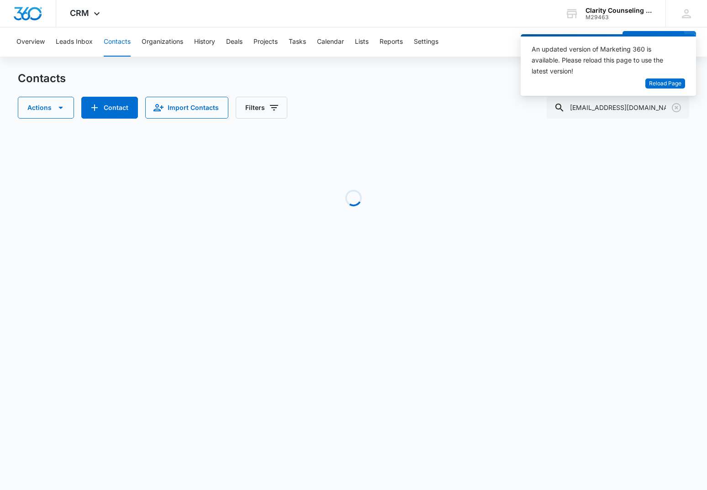
scroll to position [0, 222]
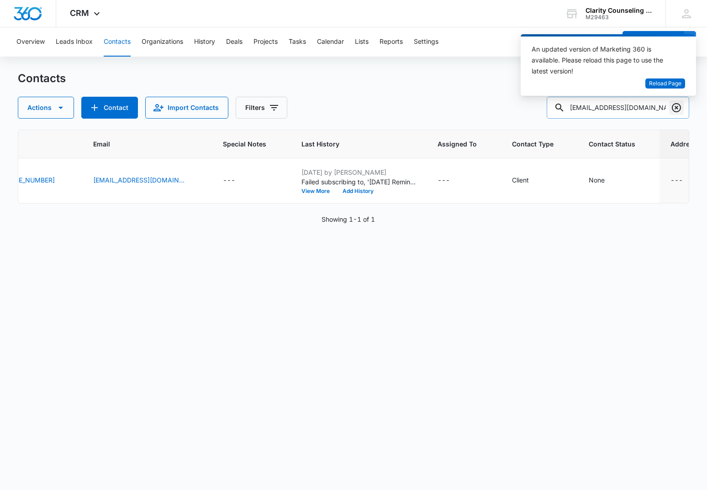
click at [675, 105] on icon "Clear" at bounding box center [676, 107] width 9 height 9
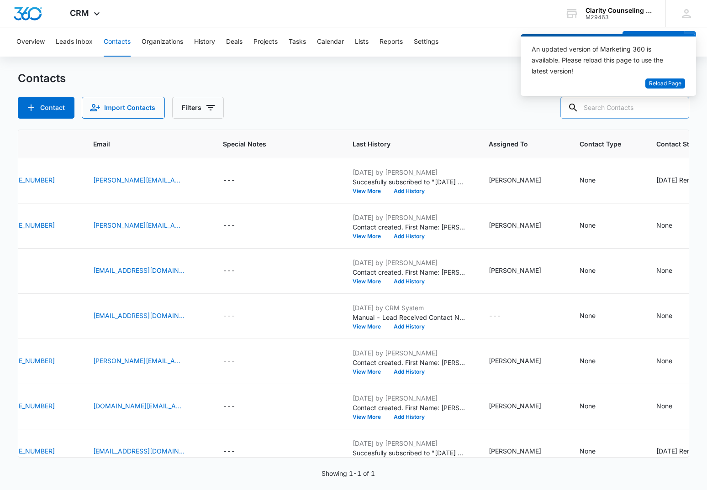
drag, startPoint x: 675, startPoint y: 105, endPoint x: 667, endPoint y: 106, distance: 7.4
click at [675, 105] on div at bounding box center [676, 108] width 15 height 22
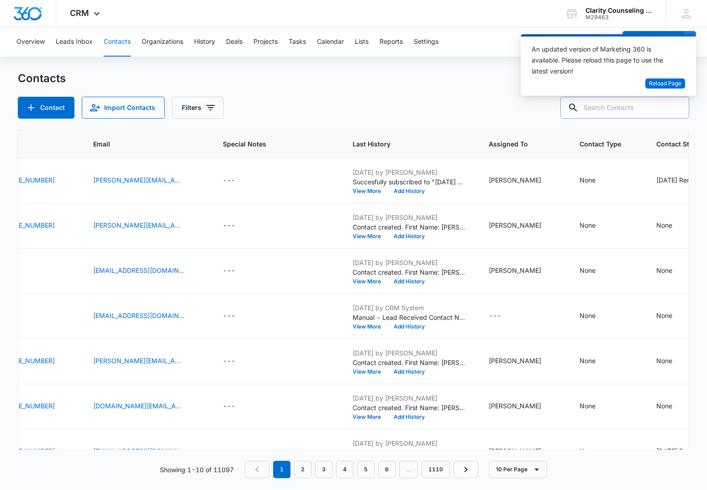
paste input "[EMAIL_ADDRESS][DOMAIN_NAME]"
type input "[EMAIL_ADDRESS][DOMAIN_NAME]"
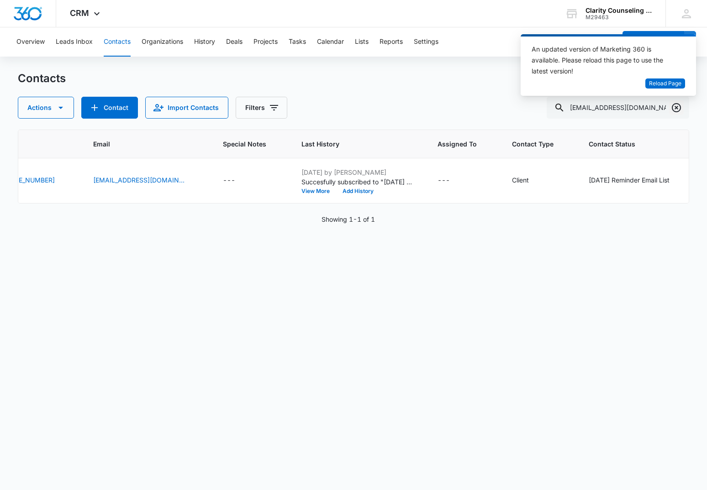
click at [674, 105] on icon "Clear" at bounding box center [676, 107] width 9 height 9
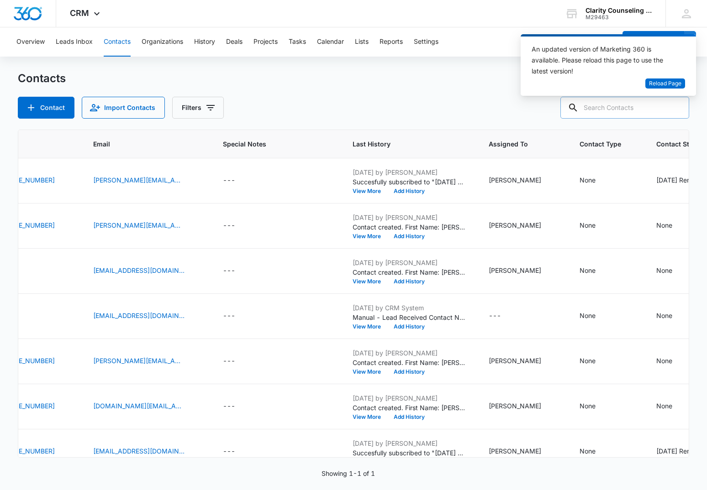
drag, startPoint x: 674, startPoint y: 105, endPoint x: 659, endPoint y: 107, distance: 15.7
click at [674, 105] on div at bounding box center [676, 108] width 15 height 22
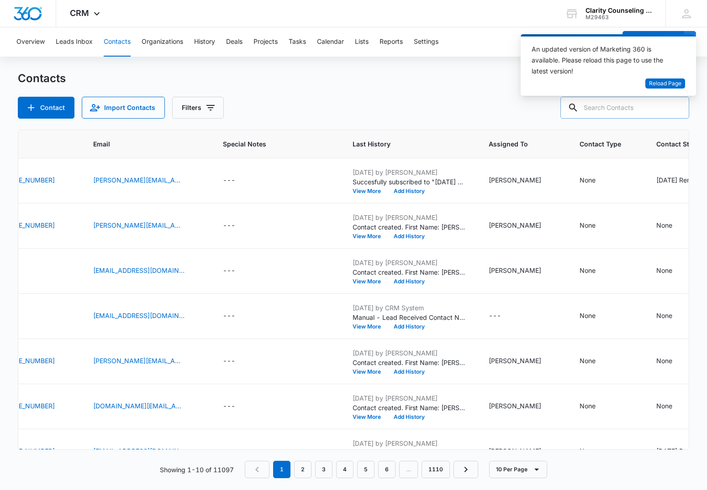
paste input "[EMAIL_ADDRESS][DOMAIN_NAME]"
type input "[EMAIL_ADDRESS][DOMAIN_NAME]"
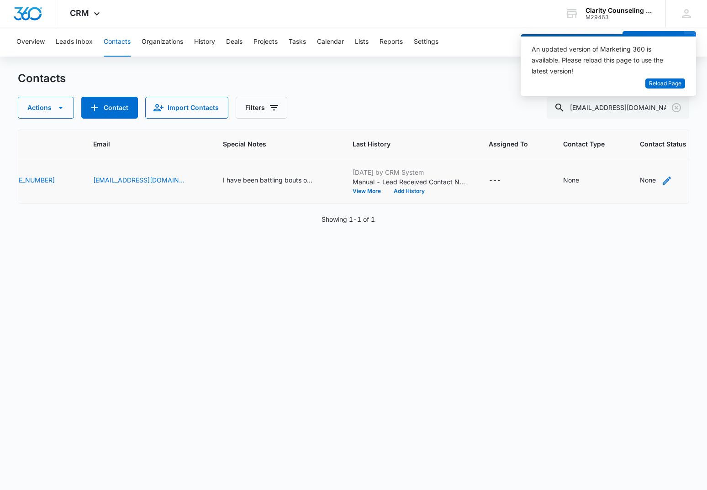
click at [640, 179] on div "None" at bounding box center [648, 180] width 16 height 10
click at [622, 117] on div at bounding box center [601, 122] width 45 height 11
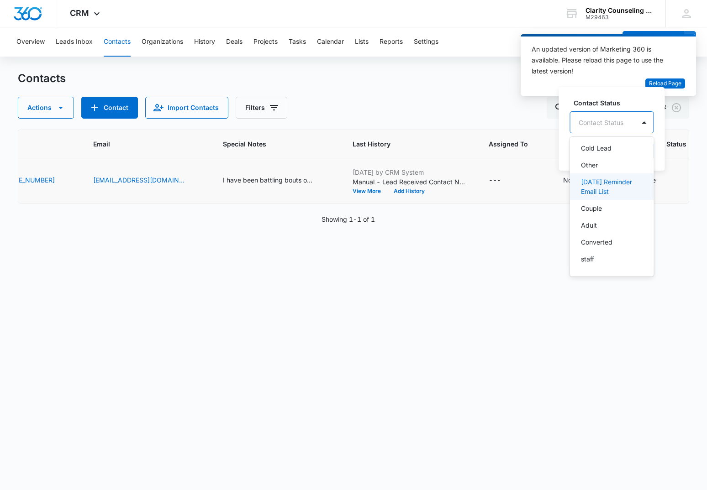
click at [623, 187] on p "[DATE] Reminder Email List" at bounding box center [611, 186] width 60 height 19
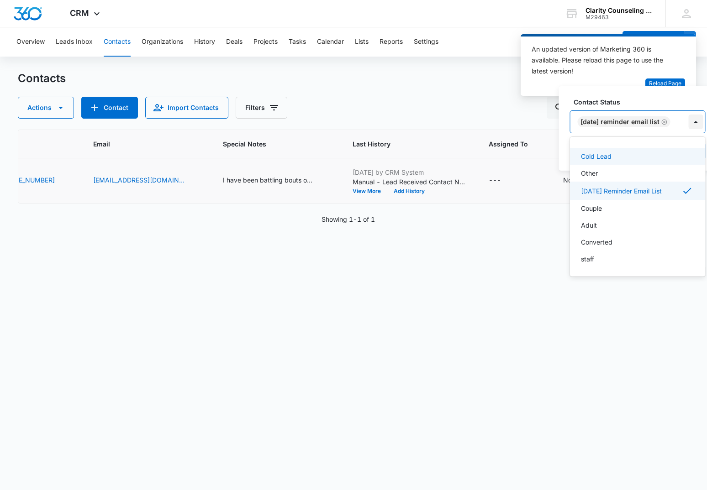
click at [699, 120] on div at bounding box center [696, 122] width 15 height 15
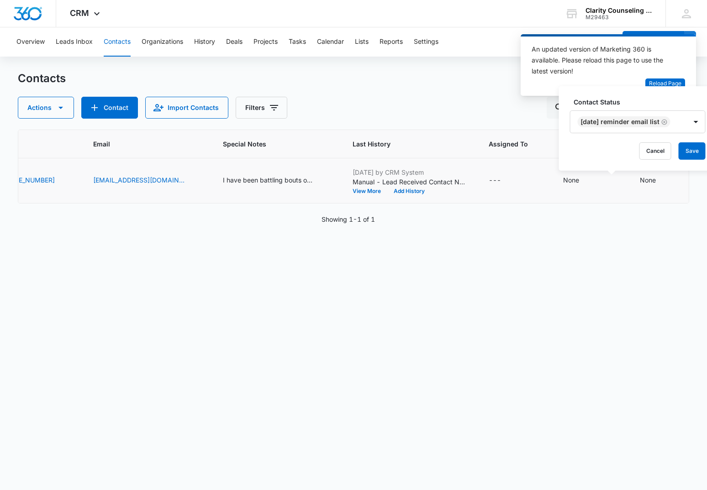
drag, startPoint x: 698, startPoint y: 150, endPoint x: 687, endPoint y: 149, distance: 10.5
click at [698, 150] on button "Save" at bounding box center [692, 150] width 27 height 17
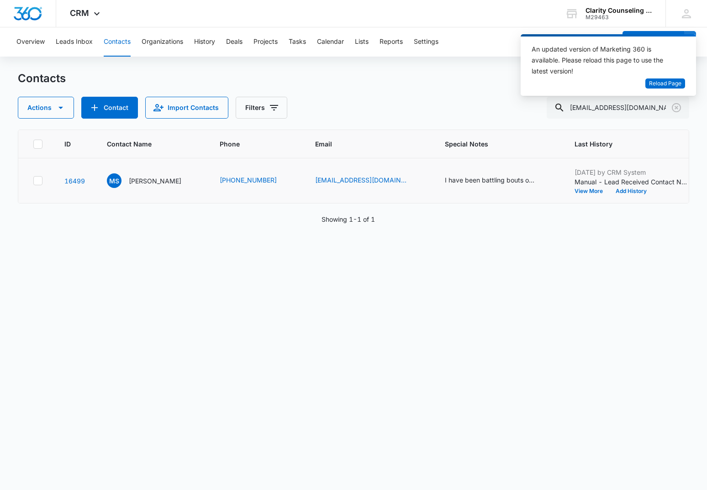
scroll to position [0, 0]
drag, startPoint x: 678, startPoint y: 106, endPoint x: 626, endPoint y: 108, distance: 52.6
click at [678, 106] on icon "Clear" at bounding box center [676, 107] width 11 height 11
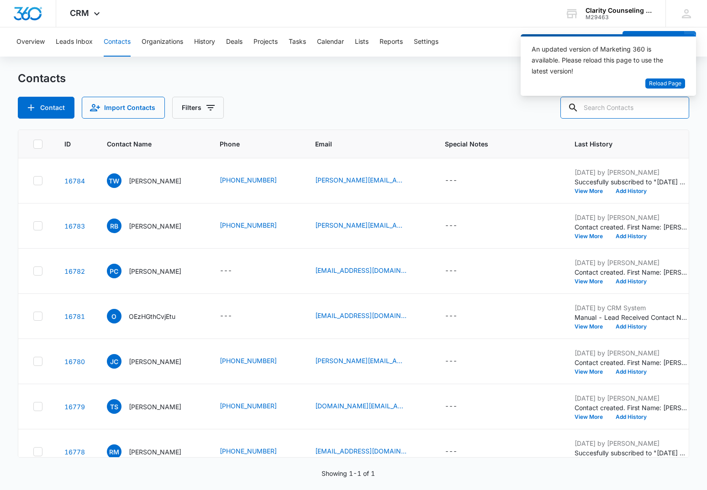
scroll to position [0, 0]
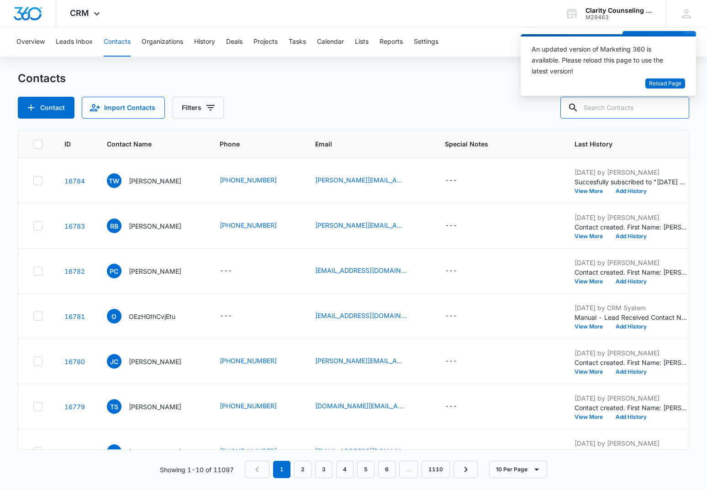
paste input "[EMAIL_ADDRESS][DOMAIN_NAME]"
type input "[EMAIL_ADDRESS][DOMAIN_NAME]"
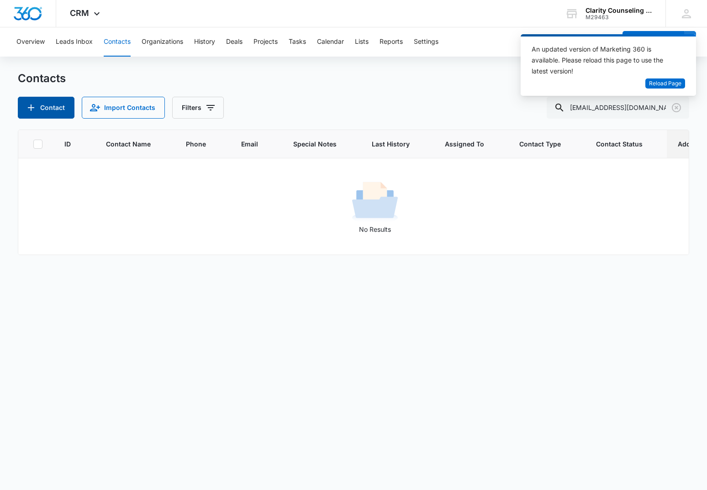
click at [40, 103] on button "Contact" at bounding box center [46, 108] width 57 height 22
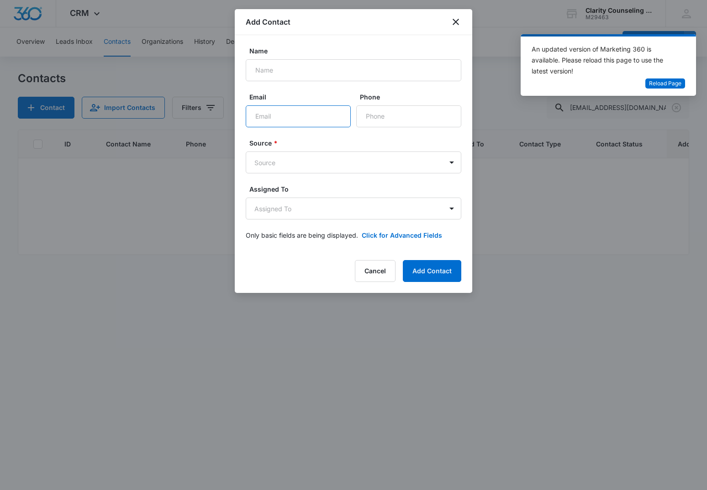
paste input "[EMAIL_ADDRESS][DOMAIN_NAME]"
type input "[EMAIL_ADDRESS][DOMAIN_NAME]"
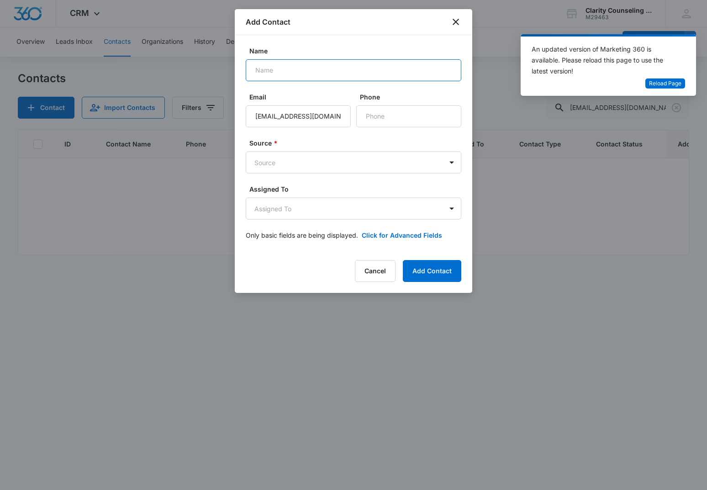
scroll to position [0, 0]
paste input "[PERSON_NAME]"
type input "[PERSON_NAME]"
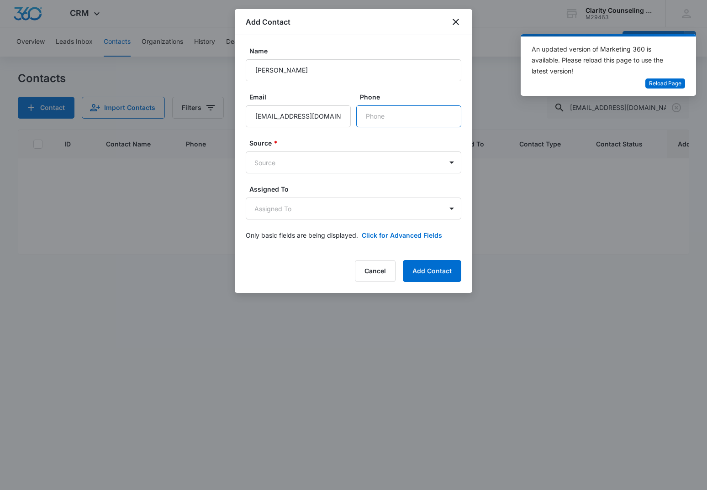
paste input "[PHONE_NUMBER]"
type input "[PHONE_NUMBER]"
click at [340, 167] on body "CRM Apps Reputation Websites Forms CRM Email Social Content Ads Intelligence Fi…" at bounding box center [353, 245] width 707 height 490
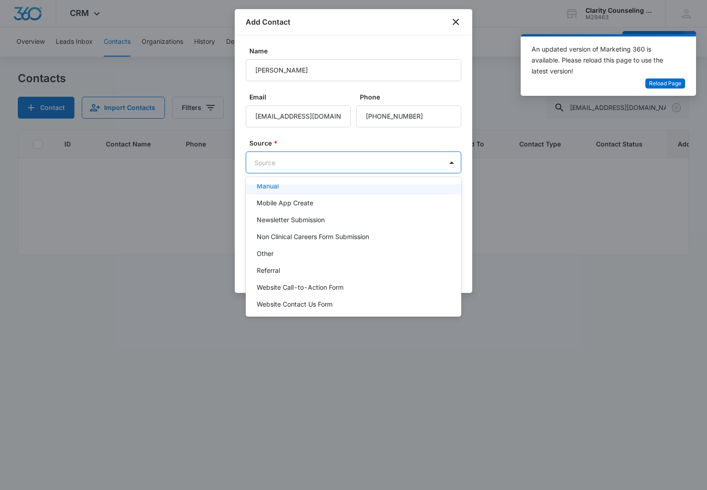
scroll to position [115, 0]
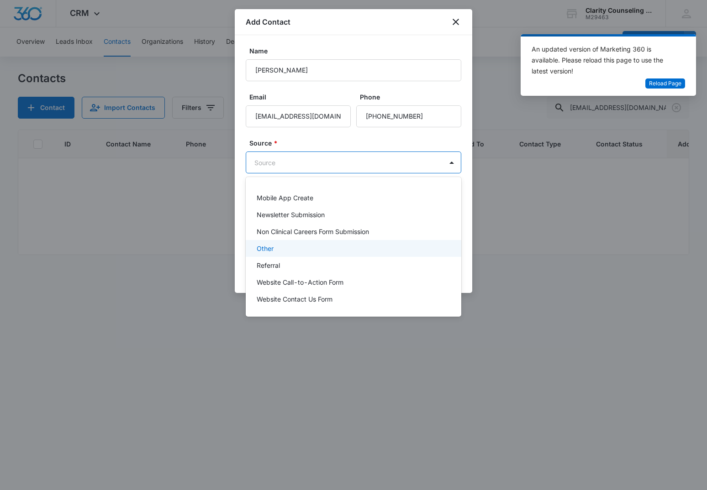
click at [285, 247] on div "Other" at bounding box center [353, 249] width 192 height 10
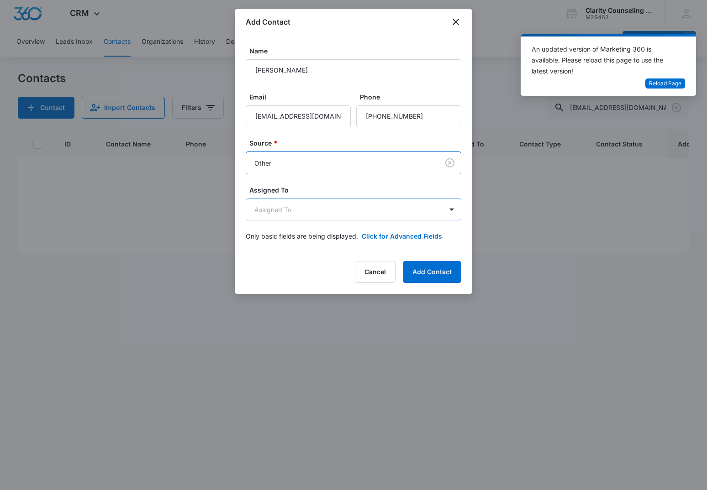
click at [321, 204] on body "CRM Apps Reputation Websites Forms CRM Email Social Content Ads Intelligence Fi…" at bounding box center [353, 245] width 707 height 490
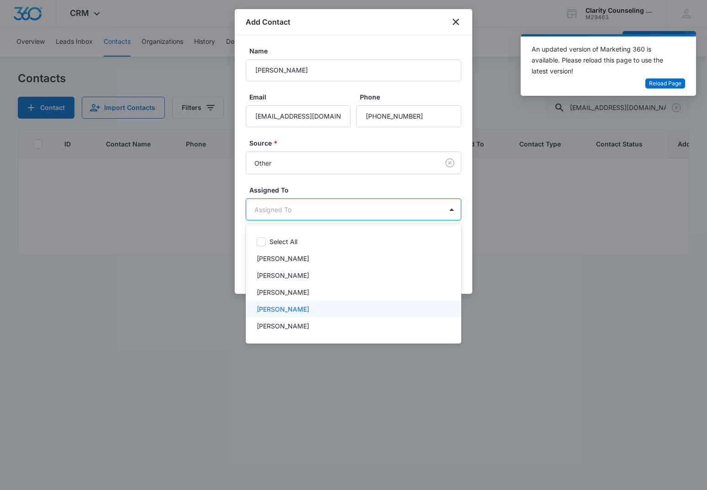
click at [313, 303] on div "[PERSON_NAME]" at bounding box center [354, 309] width 216 height 17
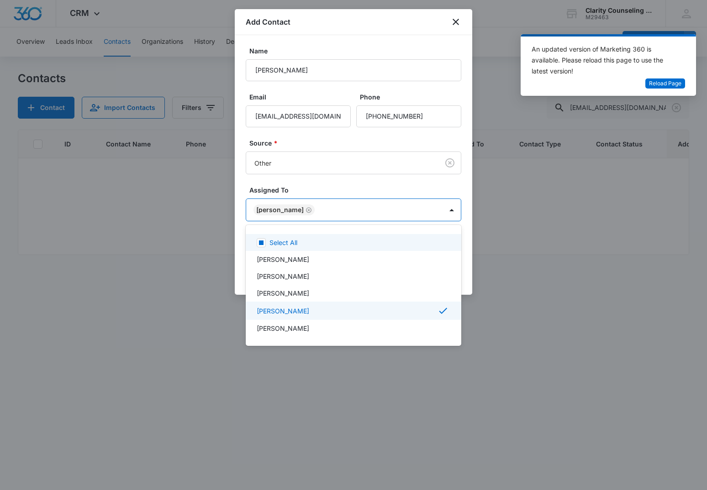
click at [358, 189] on div at bounding box center [353, 245] width 707 height 490
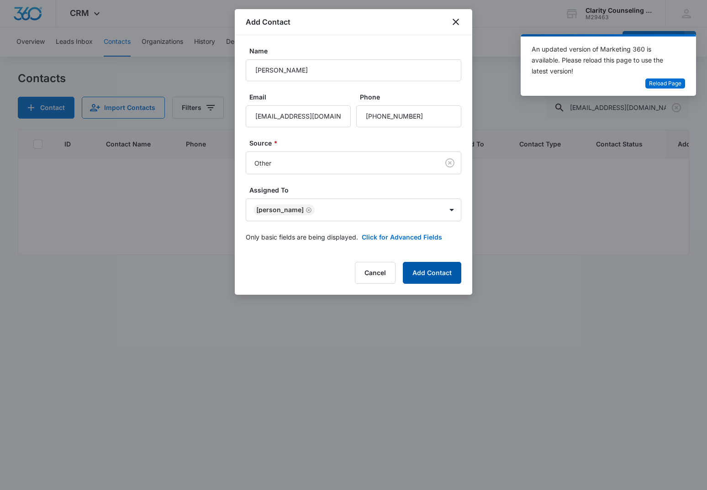
click at [421, 276] on button "Add Contact" at bounding box center [432, 273] width 58 height 22
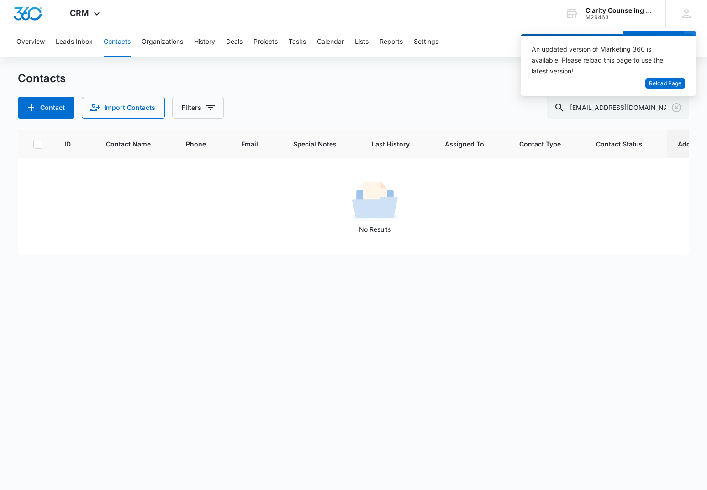
scroll to position [0, 0]
click at [647, 109] on input "[EMAIL_ADDRESS][DOMAIN_NAME]" at bounding box center [618, 108] width 142 height 22
click at [570, 111] on input "[EMAIL_ADDRESS][DOMAIN_NAME]" at bounding box center [618, 108] width 142 height 22
drag, startPoint x: 651, startPoint y: 106, endPoint x: 405, endPoint y: 100, distance: 246.7
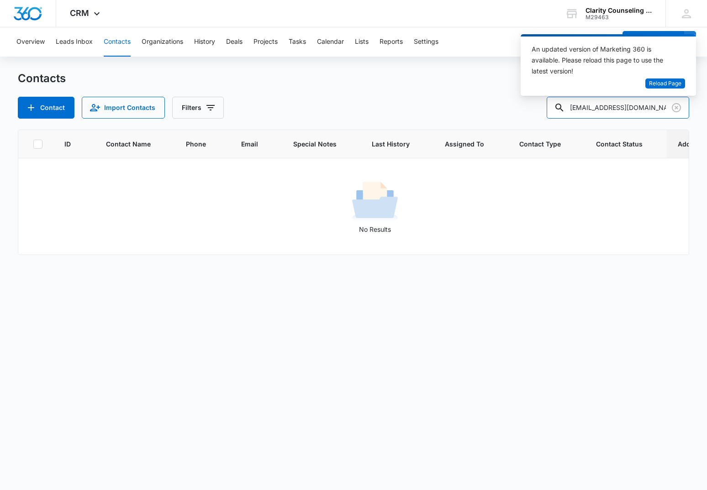
click at [404, 100] on div "Contact Import Contacts Filters [EMAIL_ADDRESS][DOMAIN_NAME]" at bounding box center [354, 108] width 672 height 22
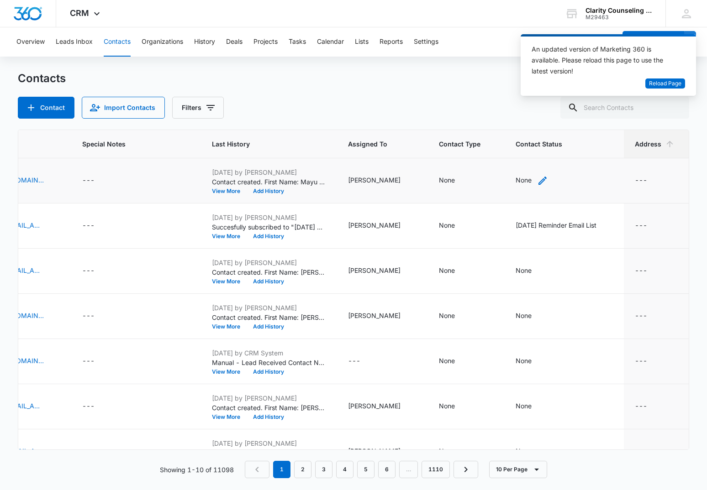
click at [521, 178] on div "None" at bounding box center [524, 180] width 16 height 10
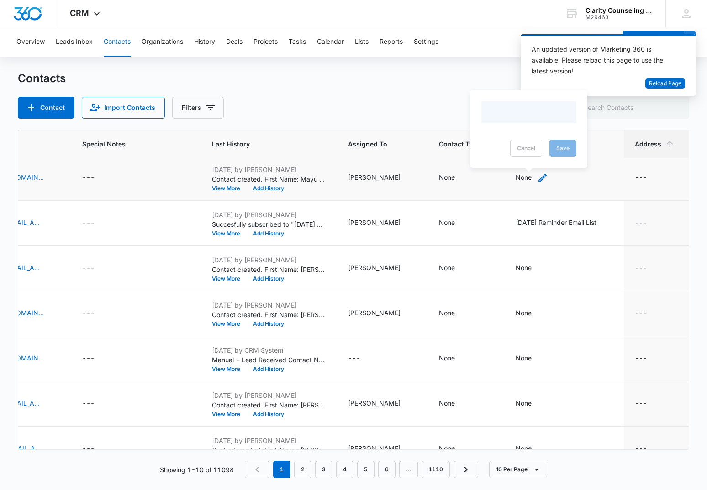
scroll to position [3, 369]
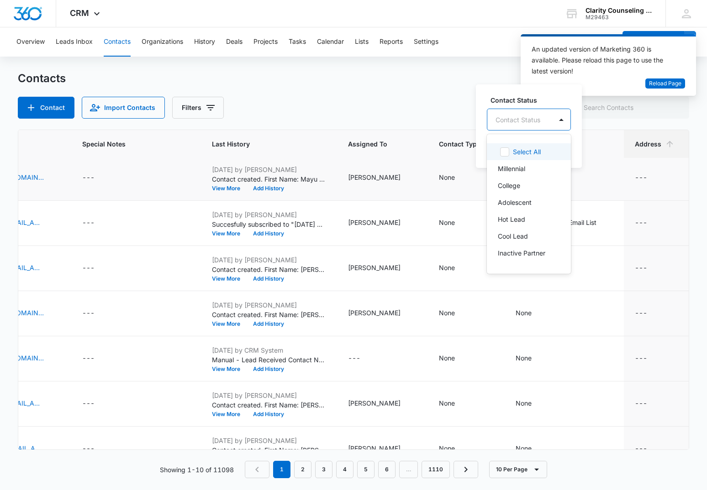
click at [549, 117] on div "Contact Status" at bounding box center [519, 120] width 65 height 21
drag, startPoint x: 533, startPoint y: 185, endPoint x: 559, endPoint y: 129, distance: 62.7
click at [540, 169] on div "Select All Millennial College Adolescent Hot Lead Cool Lead Inactive Partner Cl…" at bounding box center [529, 204] width 84 height 125
click at [526, 191] on p "[DATE] Reminder Email List" at bounding box center [528, 183] width 60 height 19
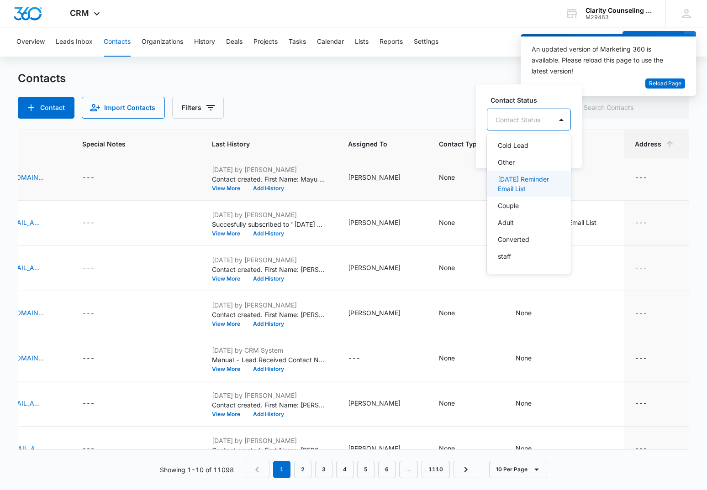
scroll to position [133, 0]
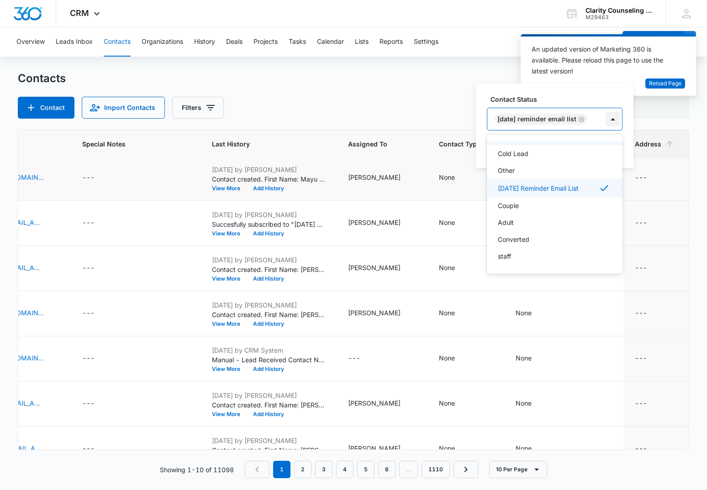
click at [614, 121] on div at bounding box center [613, 119] width 15 height 15
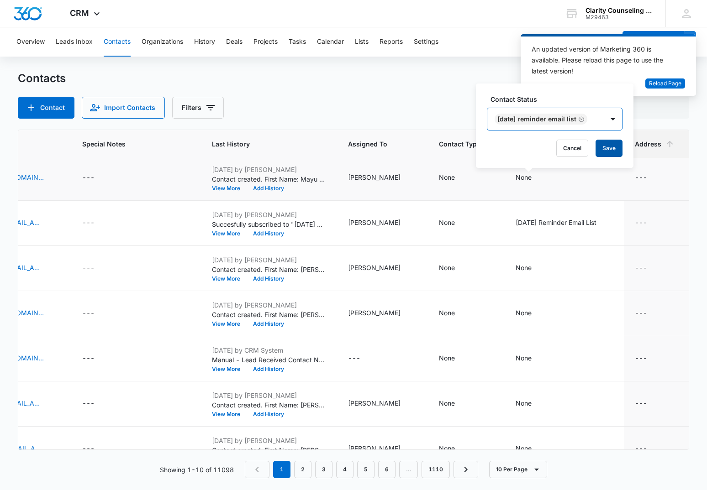
click at [612, 144] on button "Save" at bounding box center [609, 148] width 27 height 17
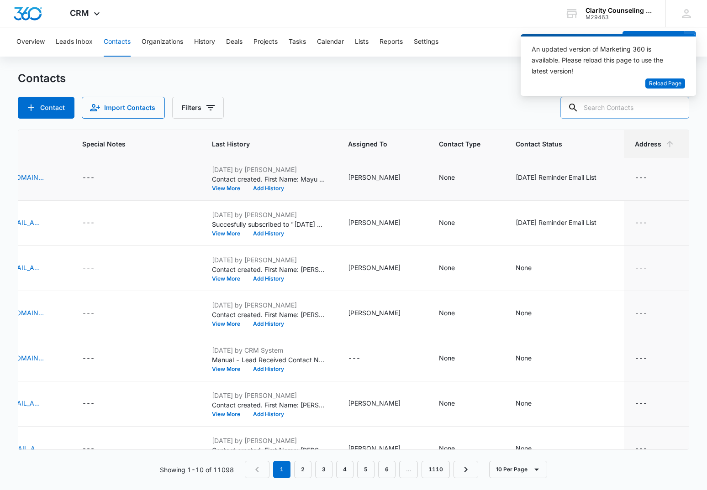
click at [664, 112] on input "text" at bounding box center [624, 108] width 129 height 22
paste input "[EMAIL_ADDRESS][DOMAIN_NAME]"
type input "[EMAIL_ADDRESS][DOMAIN_NAME]"
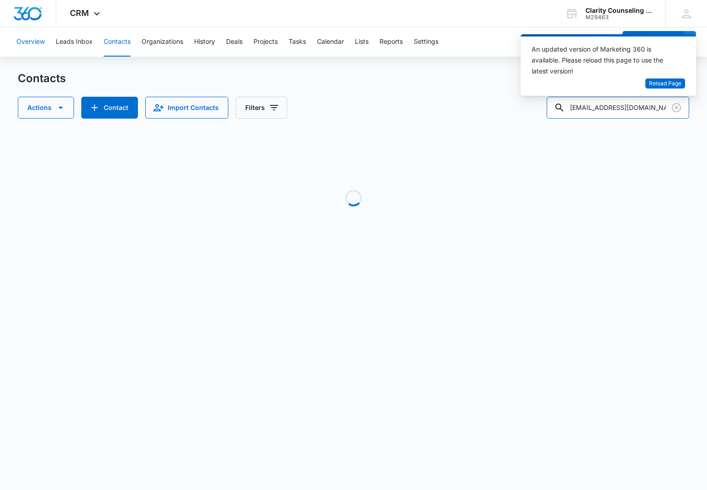
scroll to position [0, 285]
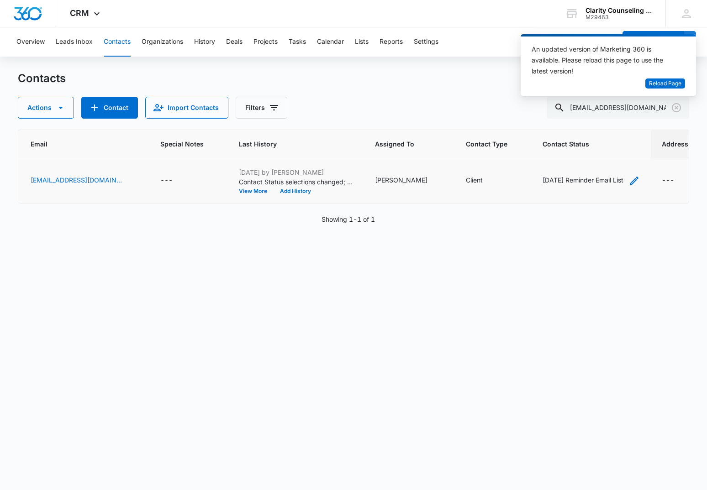
click at [588, 180] on div "[DATE] Reminder Email List" at bounding box center [583, 180] width 81 height 10
drag, startPoint x: 589, startPoint y: 153, endPoint x: 305, endPoint y: 213, distance: 289.9
click at [588, 153] on button "Save" at bounding box center [590, 150] width 27 height 17
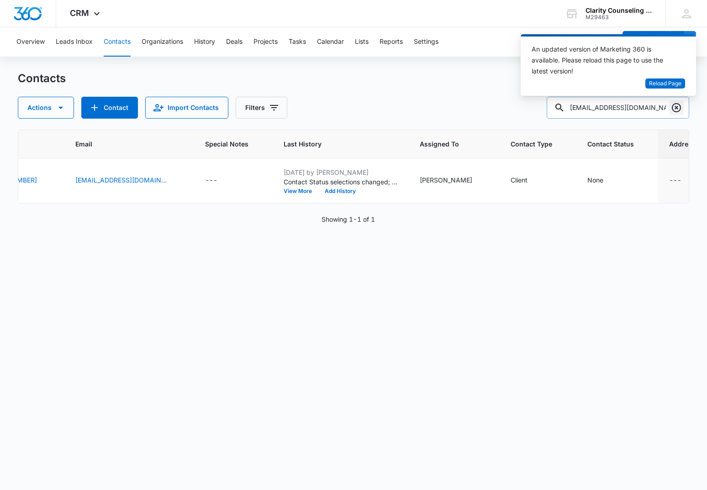
click at [672, 111] on icon "Clear" at bounding box center [676, 107] width 11 height 11
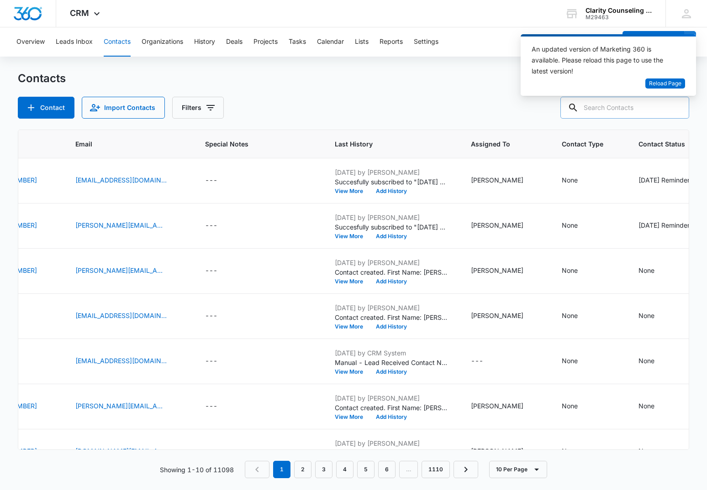
paste input "[EMAIL_ADDRESS][DOMAIN_NAME]"
type input "[EMAIL_ADDRESS][DOMAIN_NAME]"
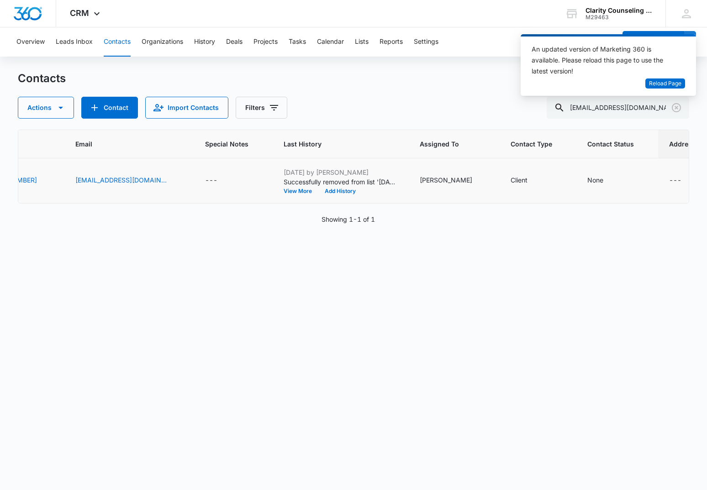
click at [576, 187] on td "None" at bounding box center [617, 180] width 82 height 45
click at [587, 183] on div "None" at bounding box center [595, 180] width 16 height 10
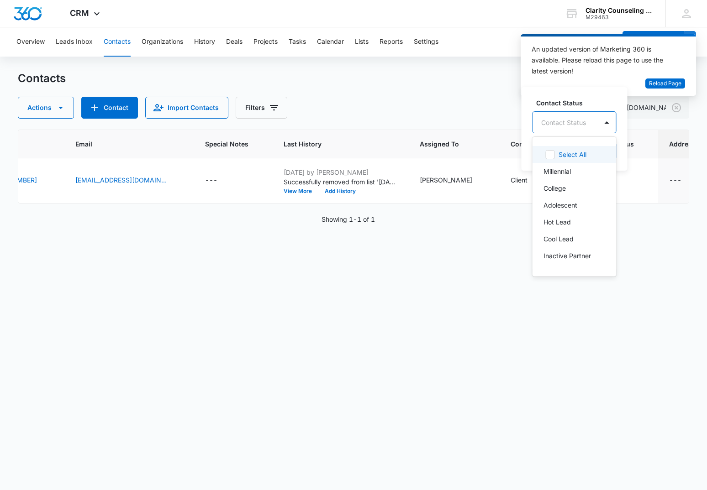
click at [589, 117] on div "Contact Status" at bounding box center [565, 122] width 65 height 21
click at [584, 195] on p "[DATE] Reminder Email List" at bounding box center [573, 186] width 60 height 19
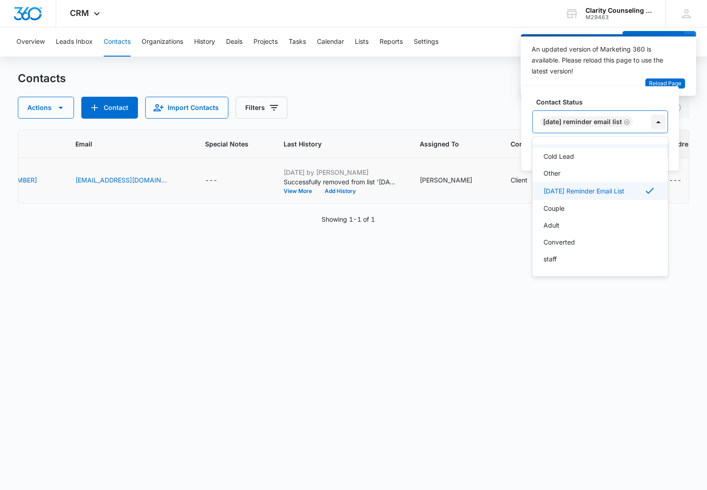
click at [666, 121] on div at bounding box center [658, 122] width 15 height 15
click at [661, 155] on button "Save" at bounding box center [654, 150] width 27 height 17
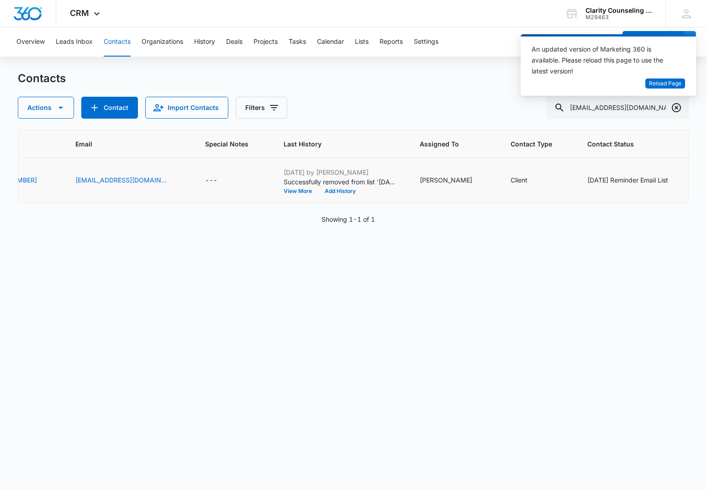
click at [674, 110] on icon "Clear" at bounding box center [676, 107] width 11 height 11
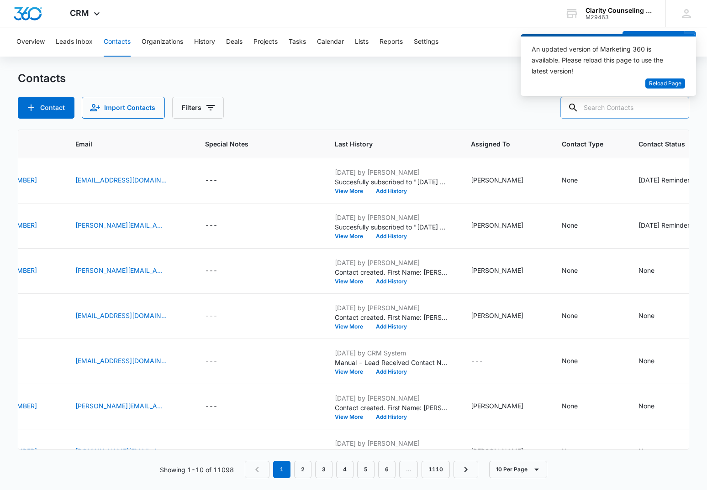
paste input "[EMAIL_ADDRESS][DOMAIN_NAME]"
type input "[EMAIL_ADDRESS][DOMAIN_NAME]"
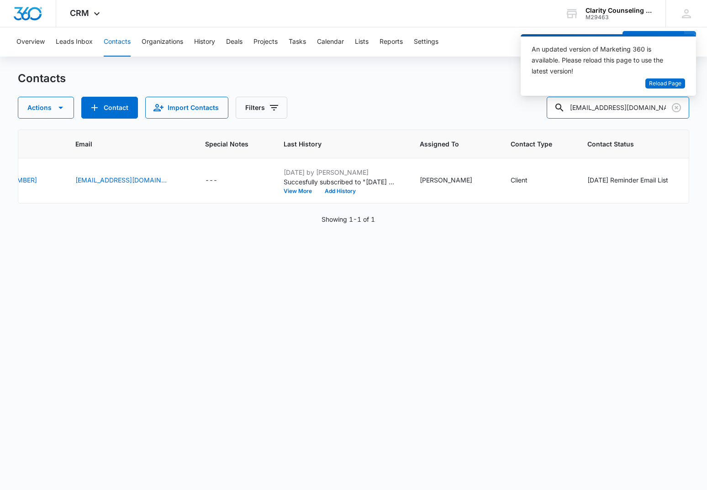
scroll to position [0, 242]
click at [675, 108] on icon "Clear" at bounding box center [676, 107] width 11 height 11
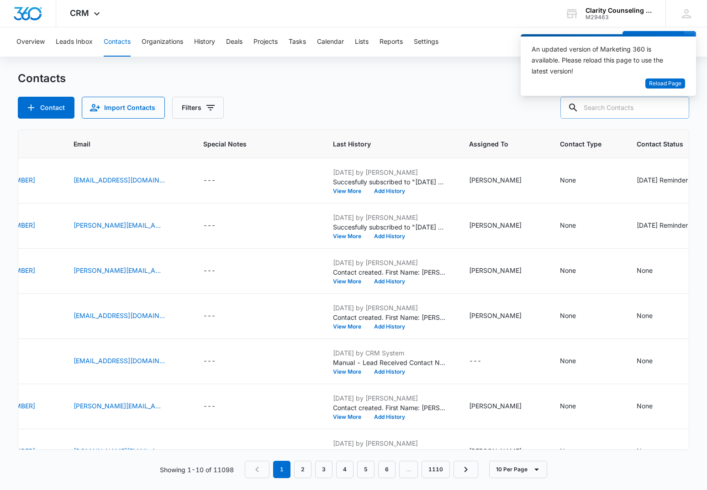
paste input "[EMAIL_ADDRESS][DOMAIN_NAME]"
type input "[EMAIL_ADDRESS][DOMAIN_NAME]"
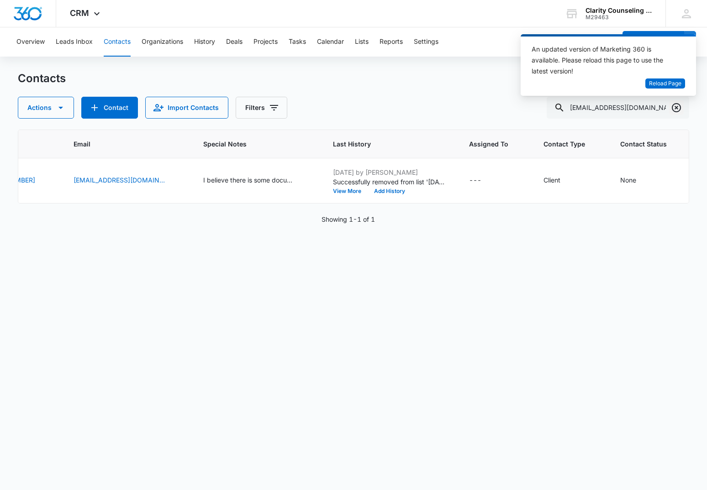
click at [678, 108] on icon "Clear" at bounding box center [676, 107] width 11 height 11
click at [678, 108] on div at bounding box center [676, 108] width 15 height 22
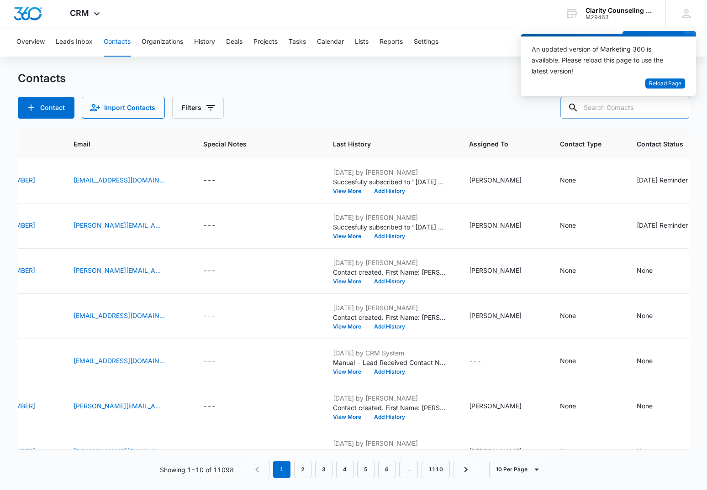
paste input "[PERSON_NAME][EMAIL_ADDRESS][PERSON_NAME][DOMAIN_NAME]"
type input "[PERSON_NAME][EMAIL_ADDRESS][PERSON_NAME][DOMAIN_NAME]"
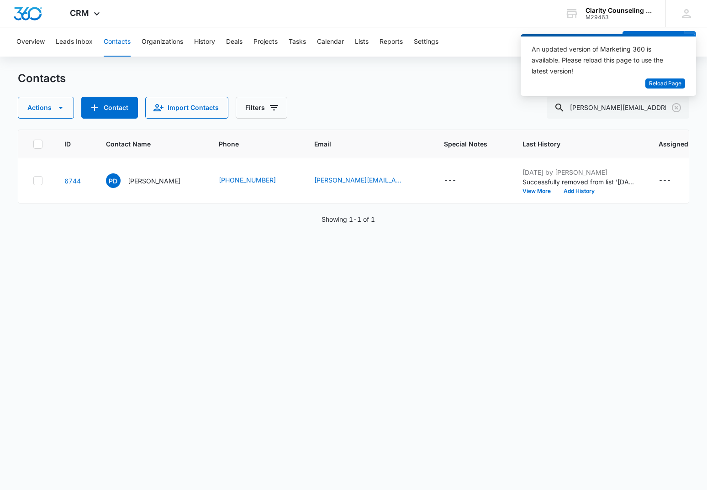
scroll to position [0, 0]
click at [674, 110] on icon "Clear" at bounding box center [676, 107] width 9 height 9
click at [674, 110] on div at bounding box center [676, 108] width 15 height 22
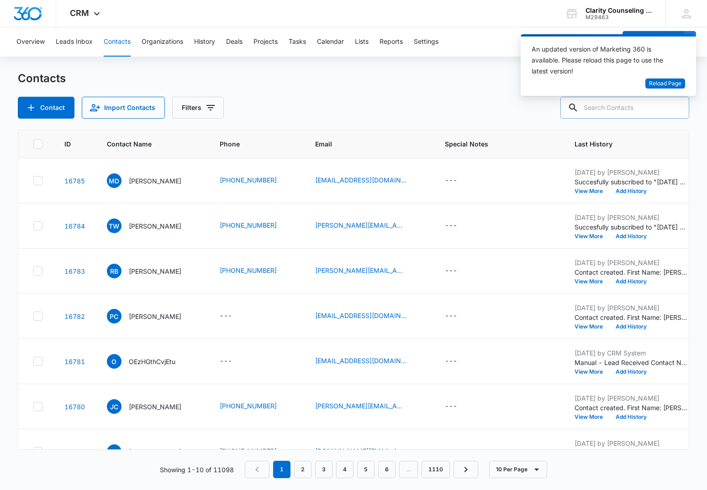
paste input "[EMAIL_ADDRESS][DOMAIN_NAME]"
type input "[EMAIL_ADDRESS][DOMAIN_NAME]"
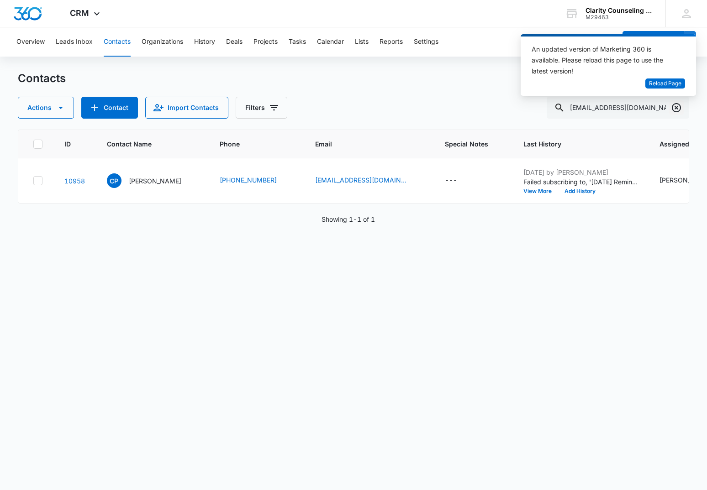
click at [674, 109] on icon "Clear" at bounding box center [676, 107] width 11 height 11
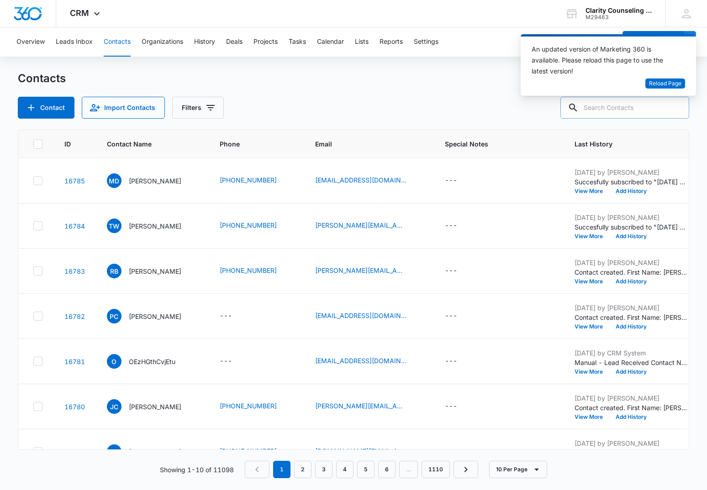
paste input "[EMAIL_ADDRESS][DOMAIN_NAME]"
type input "[EMAIL_ADDRESS][DOMAIN_NAME]"
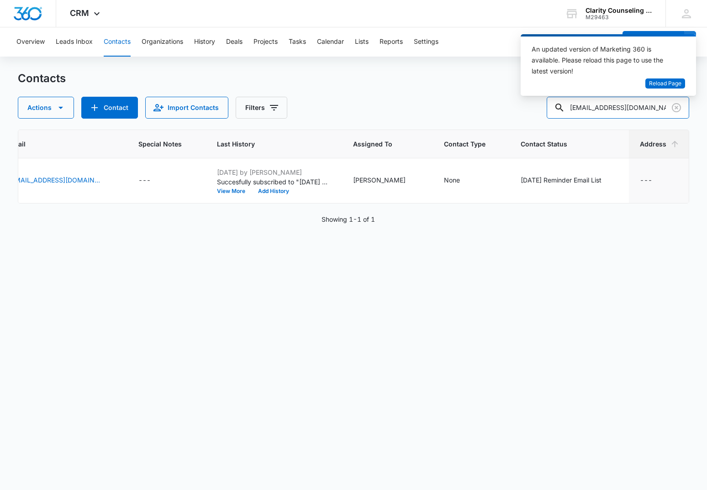
scroll to position [0, 306]
click at [678, 110] on icon "Clear" at bounding box center [676, 107] width 11 height 11
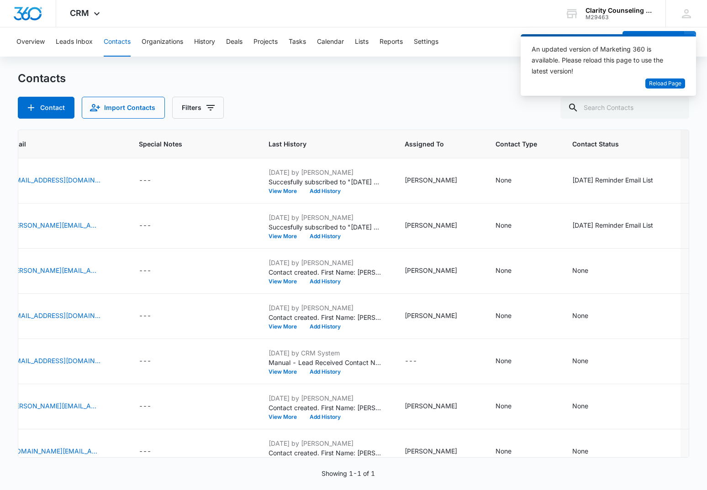
click at [678, 110] on div at bounding box center [676, 108] width 15 height 22
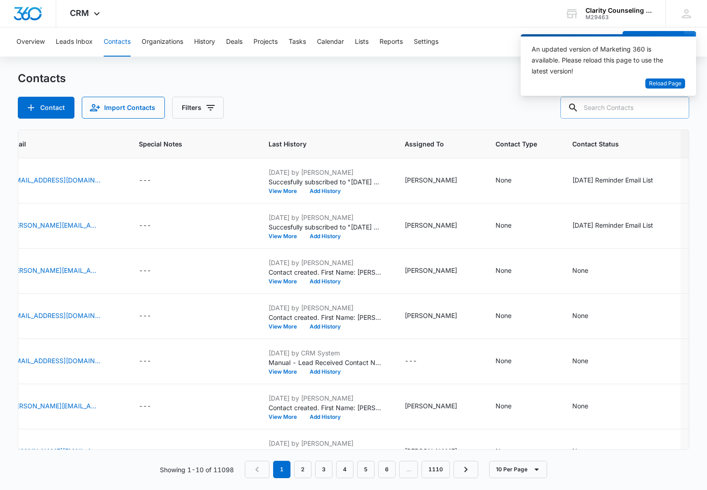
paste input "[EMAIL_ADDRESS][DOMAIN_NAME]"
type input "[EMAIL_ADDRESS][DOMAIN_NAME]"
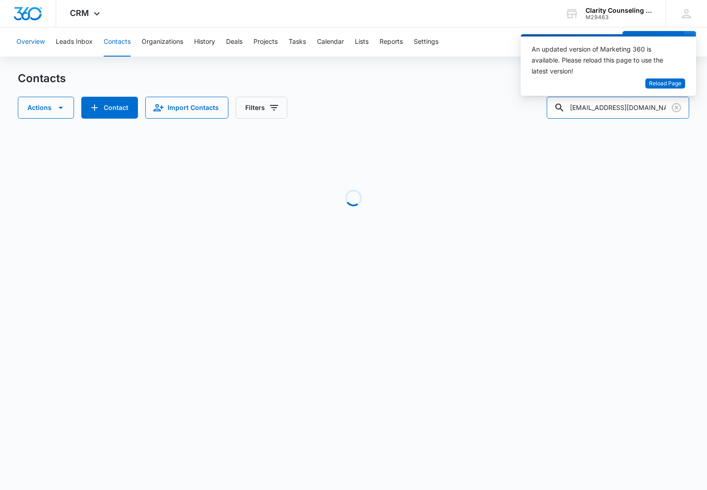
scroll to position [0, 0]
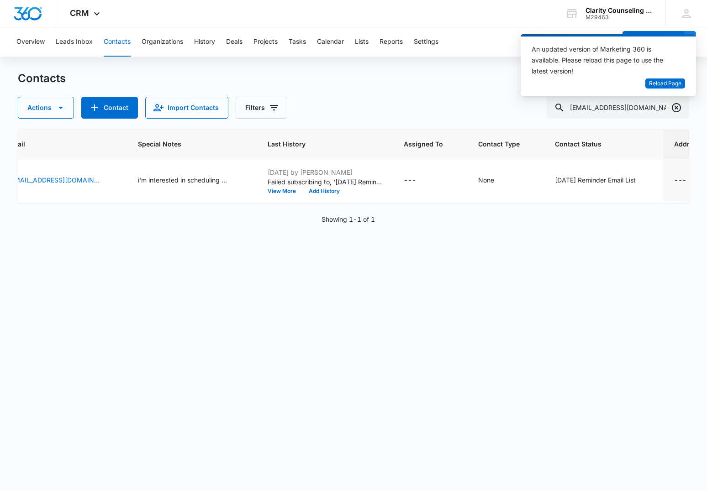
click at [673, 107] on icon "Clear" at bounding box center [676, 107] width 11 height 11
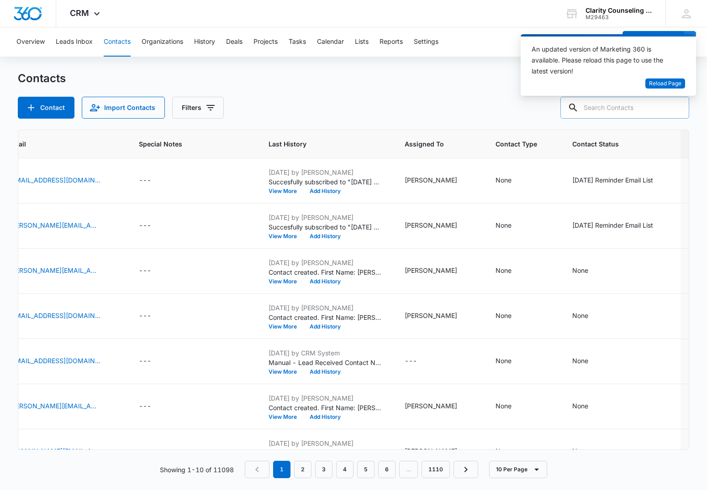
paste input "[EMAIL_ADDRESS][DOMAIN_NAME]"
type input "[EMAIL_ADDRESS][DOMAIN_NAME]"
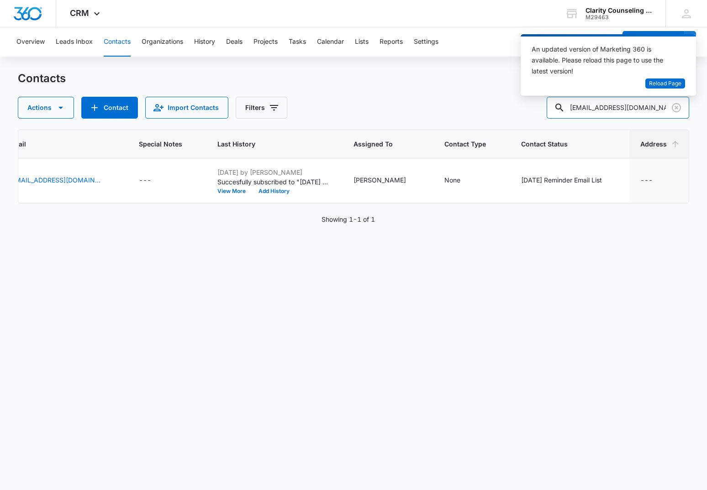
scroll to position [0, 290]
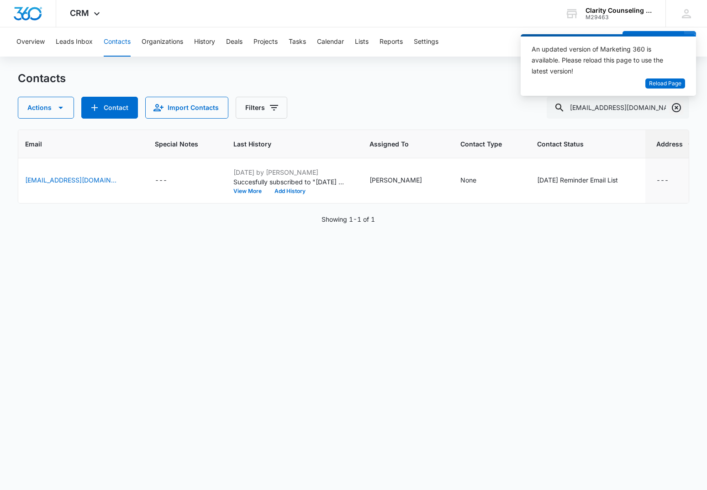
click at [670, 107] on button "Clear" at bounding box center [676, 107] width 15 height 15
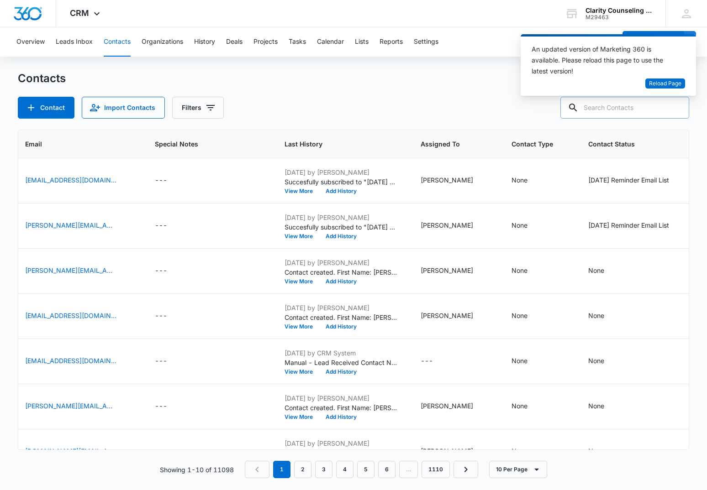
paste input "[EMAIL_ADDRESS][DOMAIN_NAME]"
type input "[EMAIL_ADDRESS][DOMAIN_NAME]"
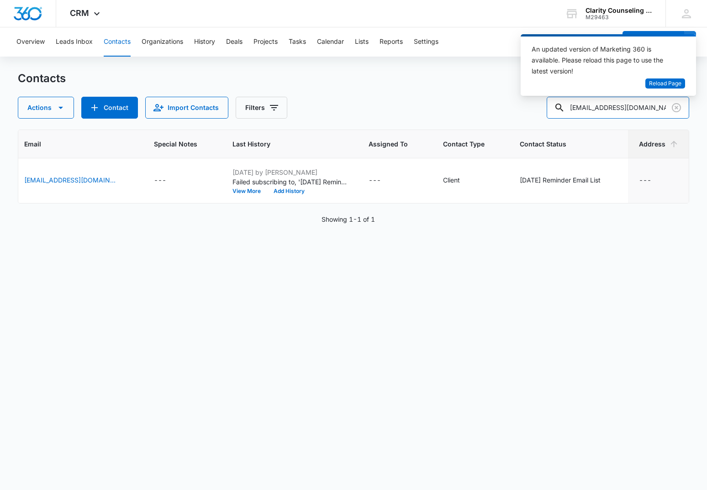
scroll to position [0, 258]
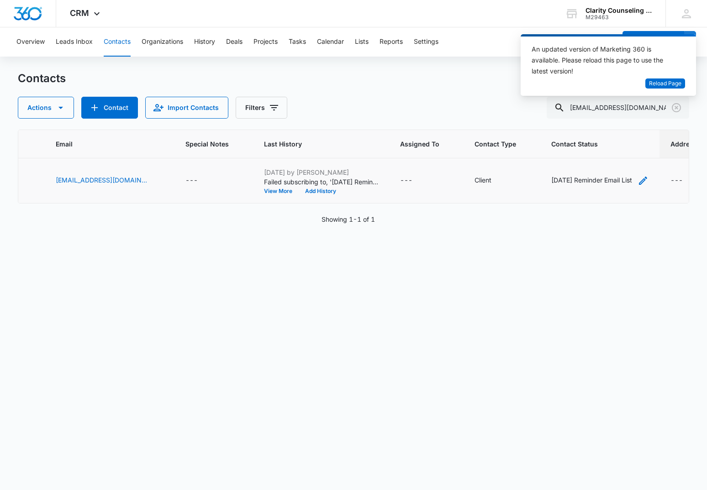
click at [587, 180] on div "[DATE] Reminder Email List" at bounding box center [591, 180] width 81 height 10
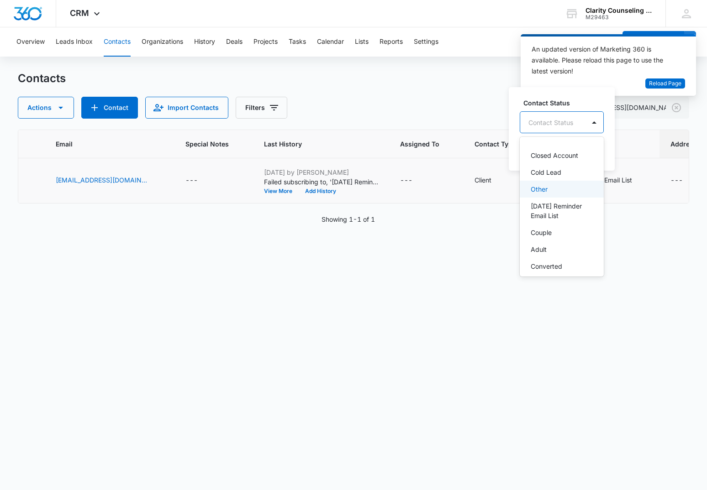
scroll to position [142, 0]
drag, startPoint x: 586, startPoint y: 123, endPoint x: 591, endPoint y: 129, distance: 7.1
click at [587, 123] on div at bounding box center [594, 122] width 15 height 15
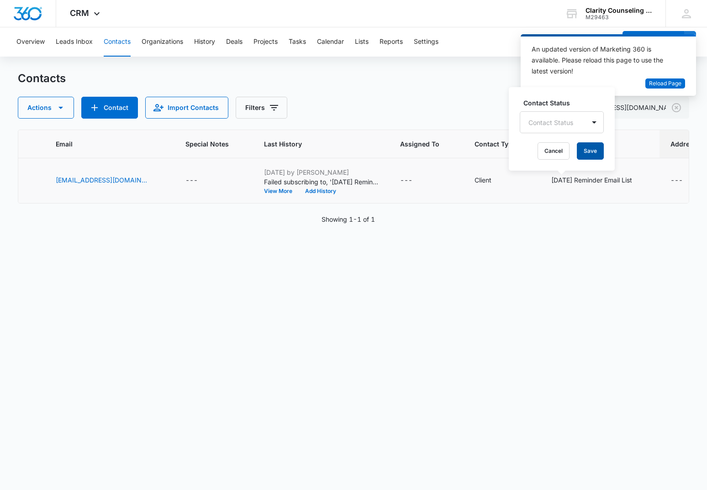
click at [590, 144] on button "Save" at bounding box center [590, 150] width 27 height 17
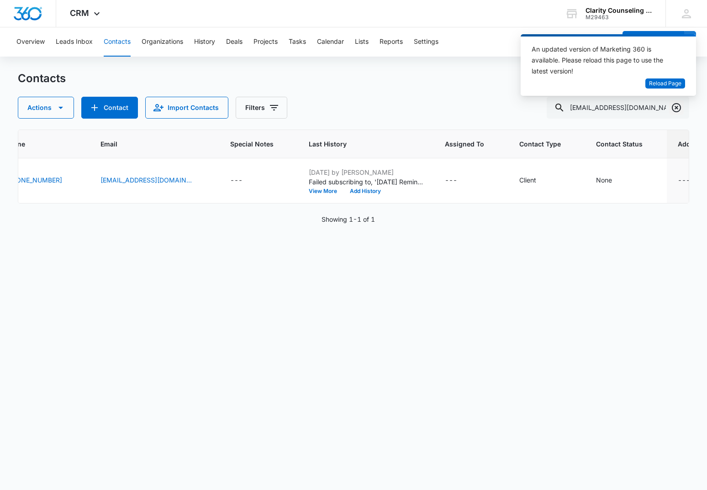
click at [676, 110] on icon "Clear" at bounding box center [676, 107] width 11 height 11
click at [676, 110] on div at bounding box center [676, 108] width 15 height 22
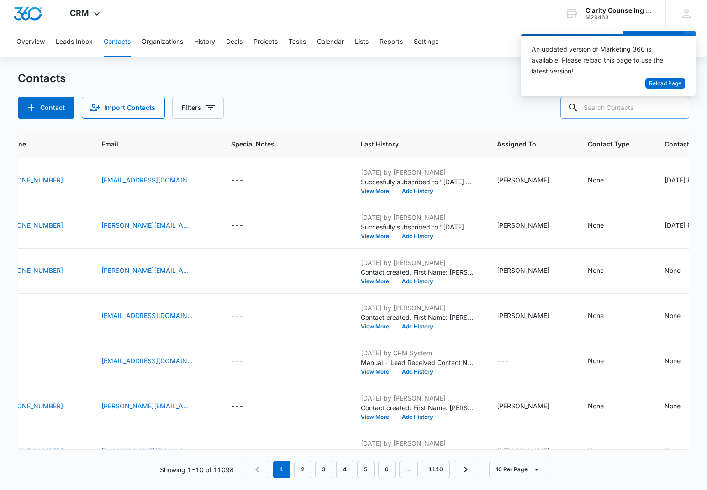
paste input "[EMAIL_ADDRESS][DOMAIN_NAME]"
type input "[EMAIL_ADDRESS][DOMAIN_NAME]"
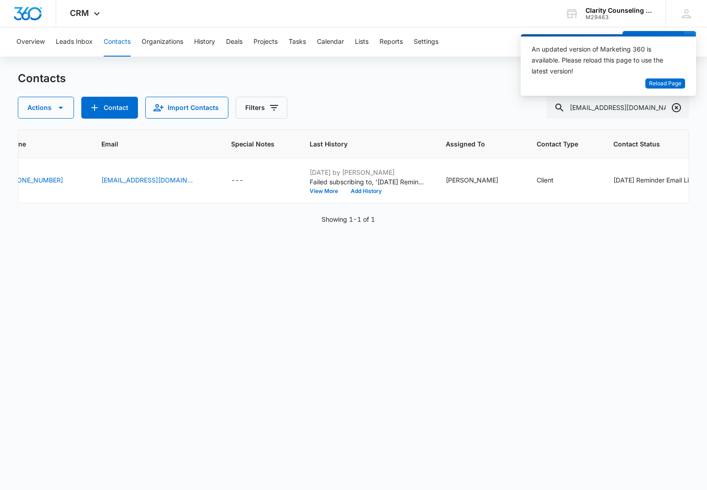
click at [675, 107] on icon "Clear" at bounding box center [676, 107] width 11 height 11
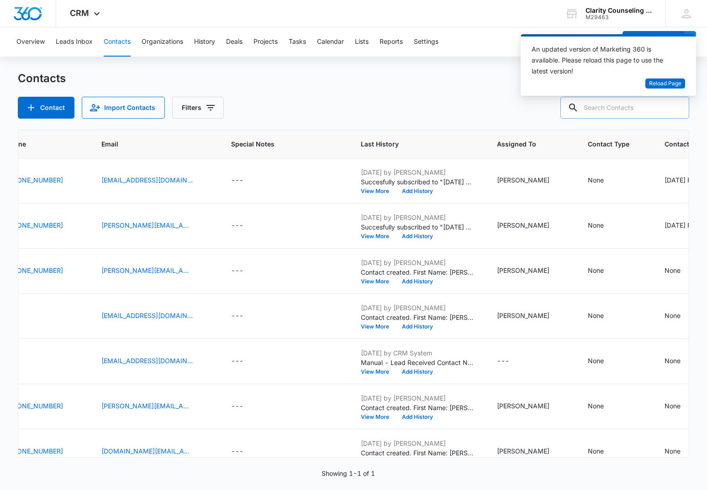
drag, startPoint x: 675, startPoint y: 107, endPoint x: 644, endPoint y: 108, distance: 30.6
click at [675, 107] on div at bounding box center [676, 108] width 15 height 22
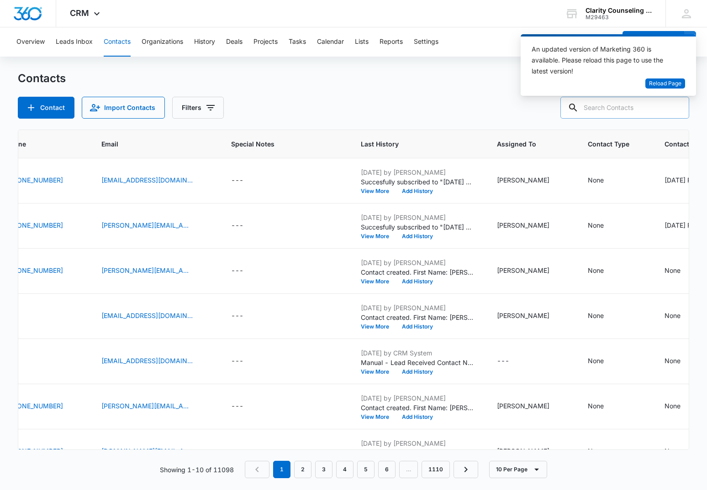
paste input "[EMAIL_ADDRESS][DOMAIN_NAME]"
type input "[EMAIL_ADDRESS][DOMAIN_NAME]"
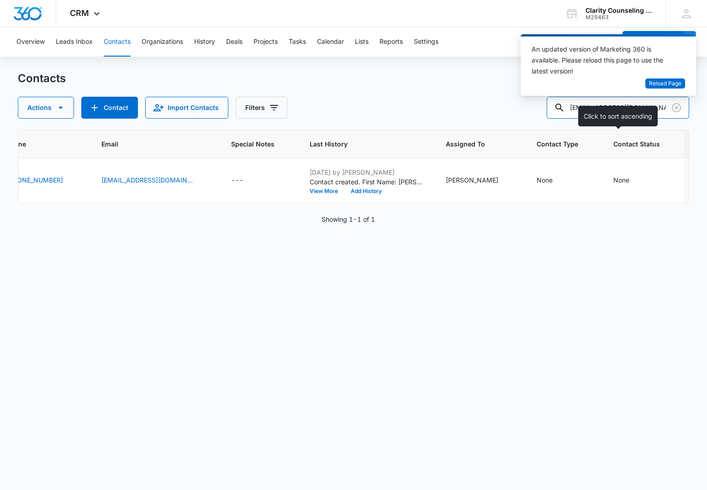
scroll to position [0, 214]
click at [680, 104] on icon "Clear" at bounding box center [676, 107] width 11 height 11
click at [680, 104] on div at bounding box center [676, 108] width 15 height 22
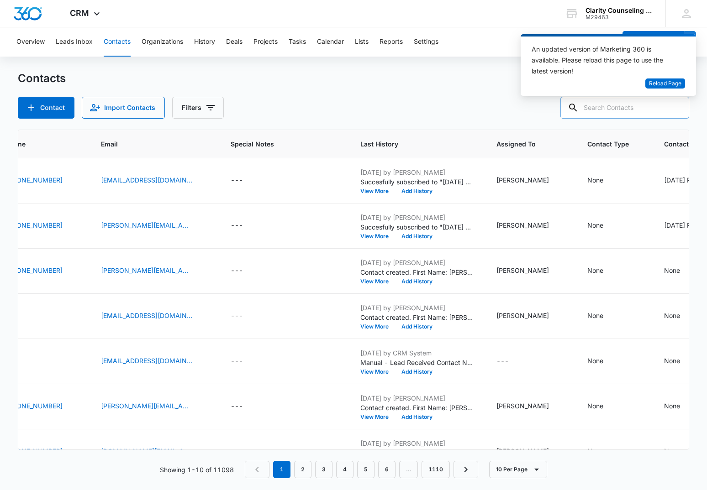
paste input "[EMAIL_ADDRESS][DOMAIN_NAME]"
type input "[EMAIL_ADDRESS][DOMAIN_NAME]"
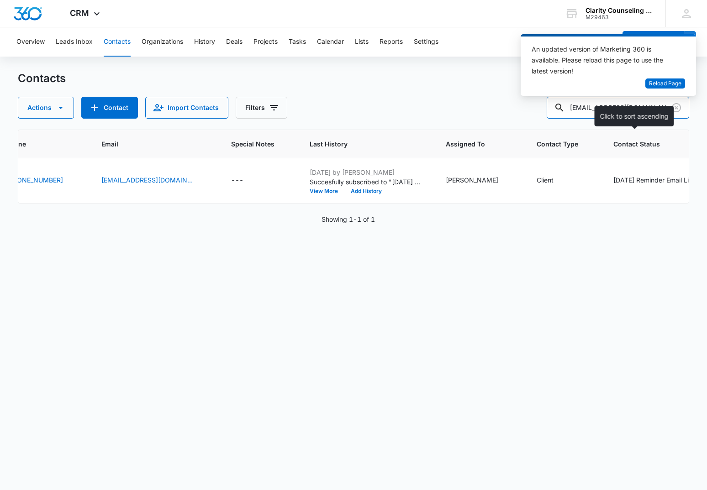
scroll to position [0, 220]
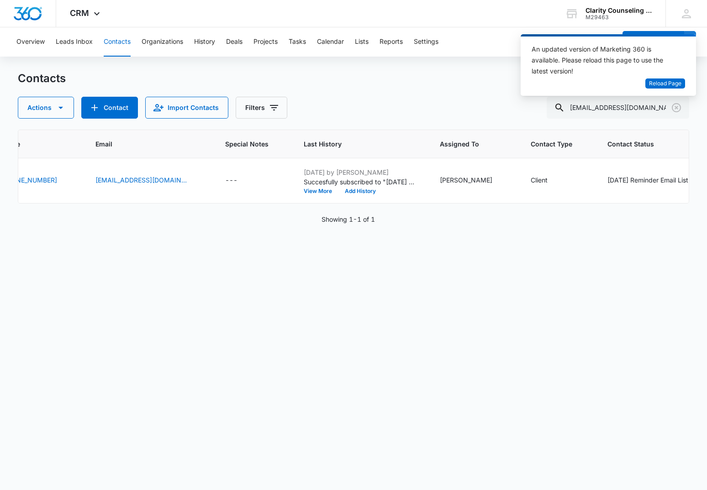
click at [670, 106] on button "Clear" at bounding box center [676, 107] width 15 height 15
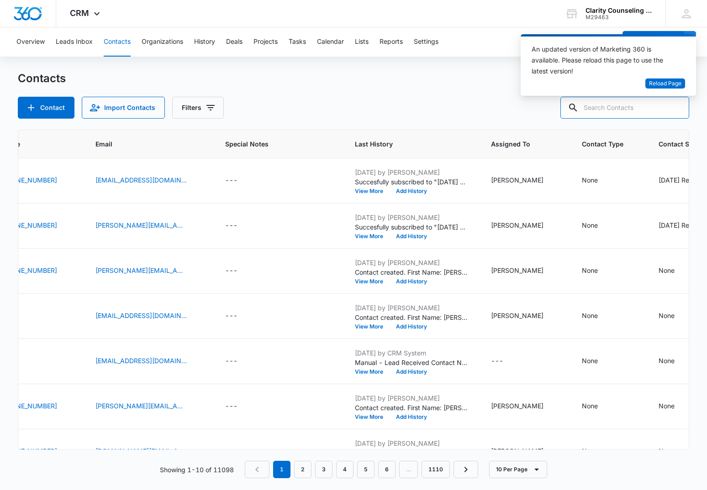
paste input "[EMAIL_ADDRESS][DOMAIN_NAME]"
type input "[EMAIL_ADDRESS][DOMAIN_NAME]"
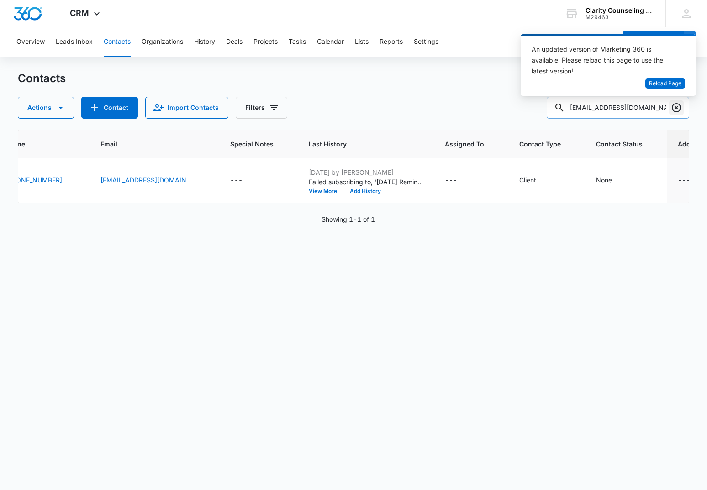
click at [681, 108] on icon "Clear" at bounding box center [676, 107] width 9 height 9
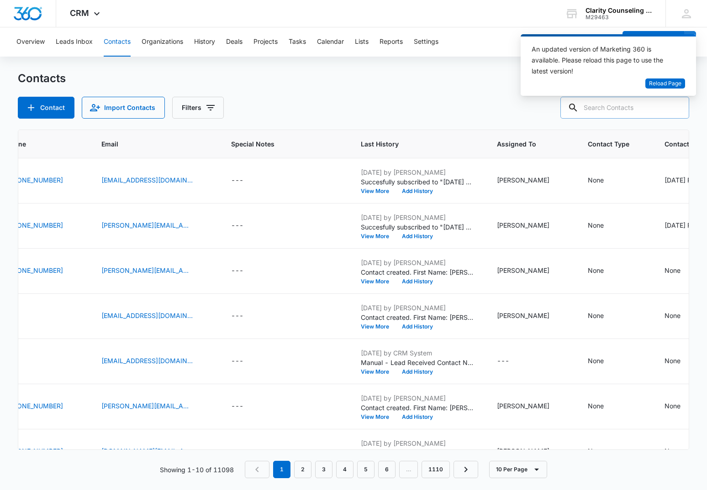
paste input "[EMAIL_ADDRESS][DOMAIN_NAME]"
type input "[EMAIL_ADDRESS][DOMAIN_NAME]"
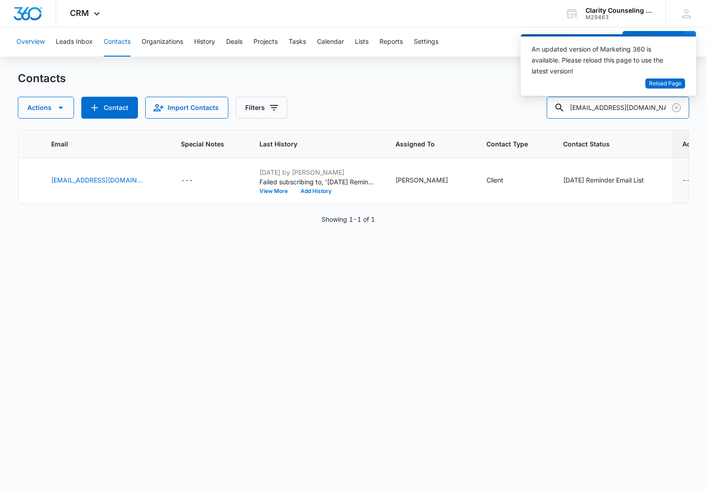
scroll to position [0, 264]
click at [673, 108] on icon "Clear" at bounding box center [676, 107] width 11 height 11
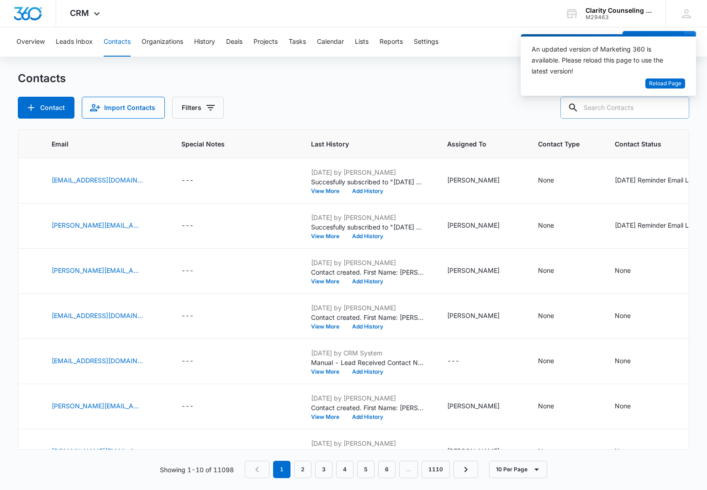
paste input "[EMAIL_ADDRESS][DOMAIN_NAME]"
type input "[EMAIL_ADDRESS][DOMAIN_NAME]"
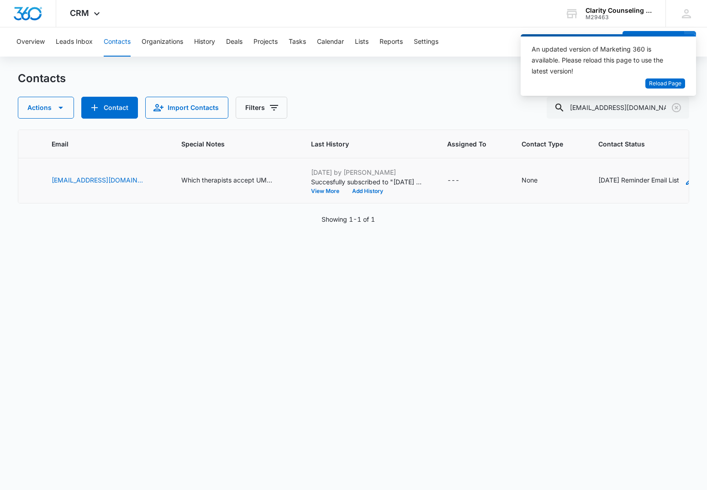
click at [626, 179] on div "[DATE] Reminder Email List" at bounding box center [638, 180] width 81 height 10
click at [517, 173] on icon "Remove Saturday Reminder Email List" at bounding box center [515, 173] width 6 height 7
click at [533, 200] on button "Save" at bounding box center [543, 201] width 27 height 17
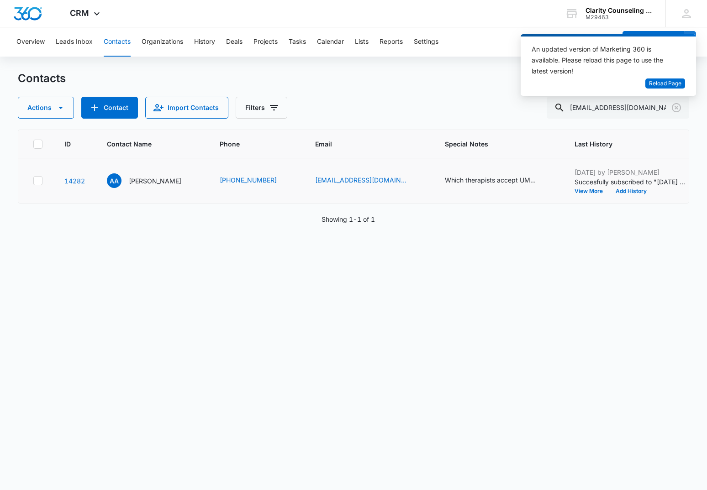
scroll to position [0, 0]
click at [677, 113] on icon "Clear" at bounding box center [676, 107] width 11 height 11
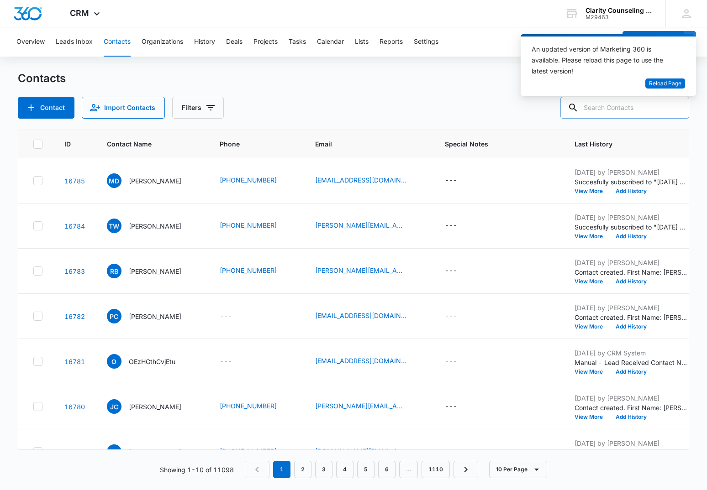
paste input "[EMAIL_ADDRESS][DOMAIN_NAME]"
type input "[EMAIL_ADDRESS][DOMAIN_NAME]"
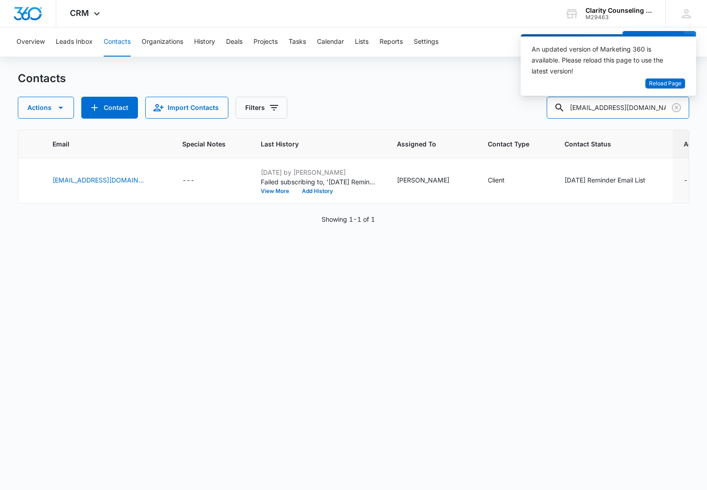
scroll to position [0, 262]
click at [674, 109] on icon "Clear" at bounding box center [676, 107] width 11 height 11
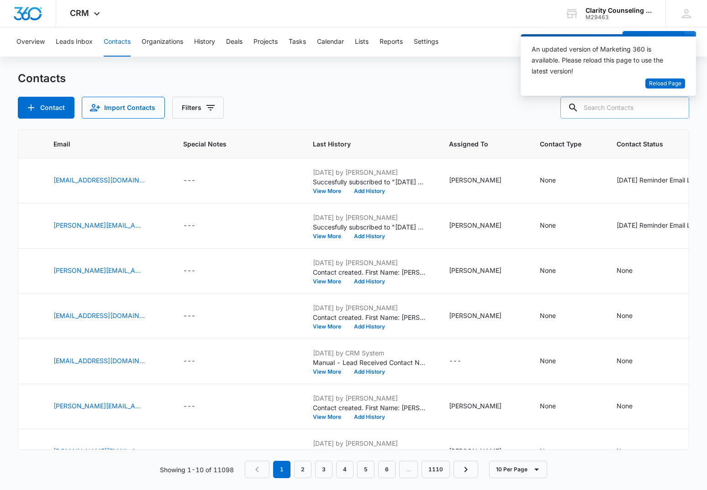
paste input "[EMAIL_ADDRESS][DOMAIN_NAME]"
type input "[EMAIL_ADDRESS][DOMAIN_NAME]"
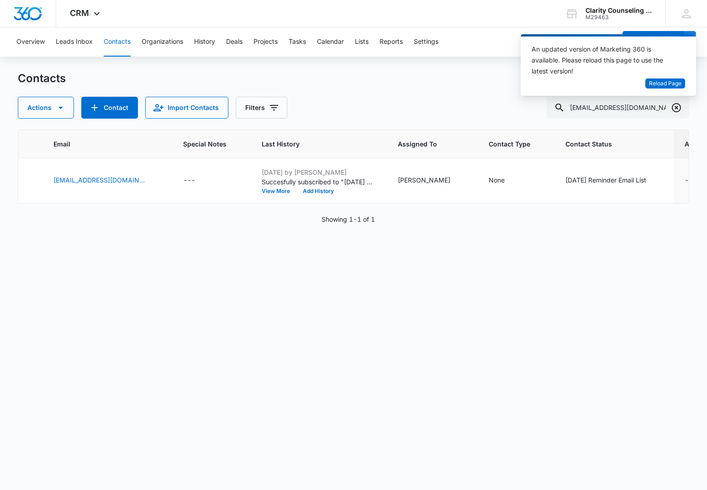
click at [674, 107] on icon "Clear" at bounding box center [676, 107] width 11 height 11
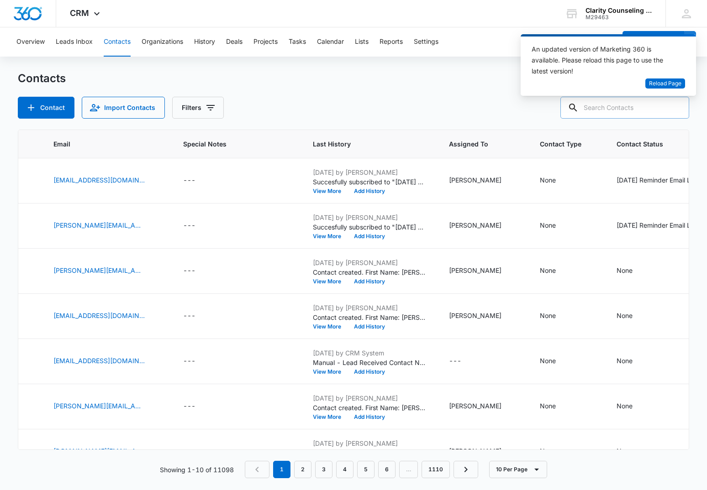
paste input "[EMAIL_ADDRESS][DOMAIN_NAME]"
type input "[EMAIL_ADDRESS][DOMAIN_NAME]"
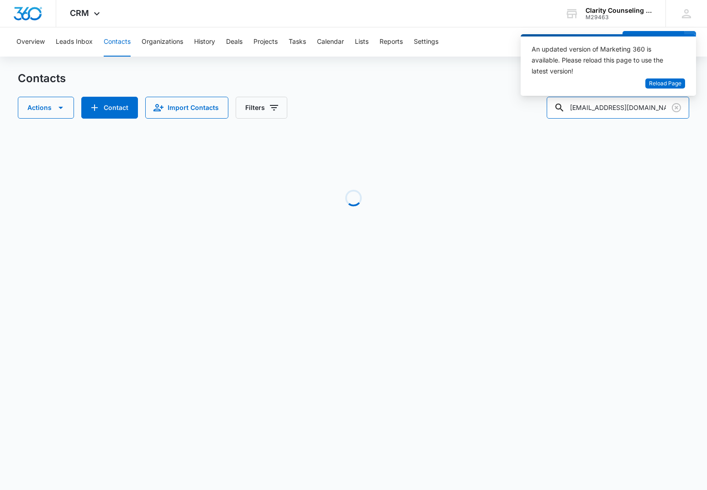
scroll to position [0, 247]
